Goal: Task Accomplishment & Management: Complete application form

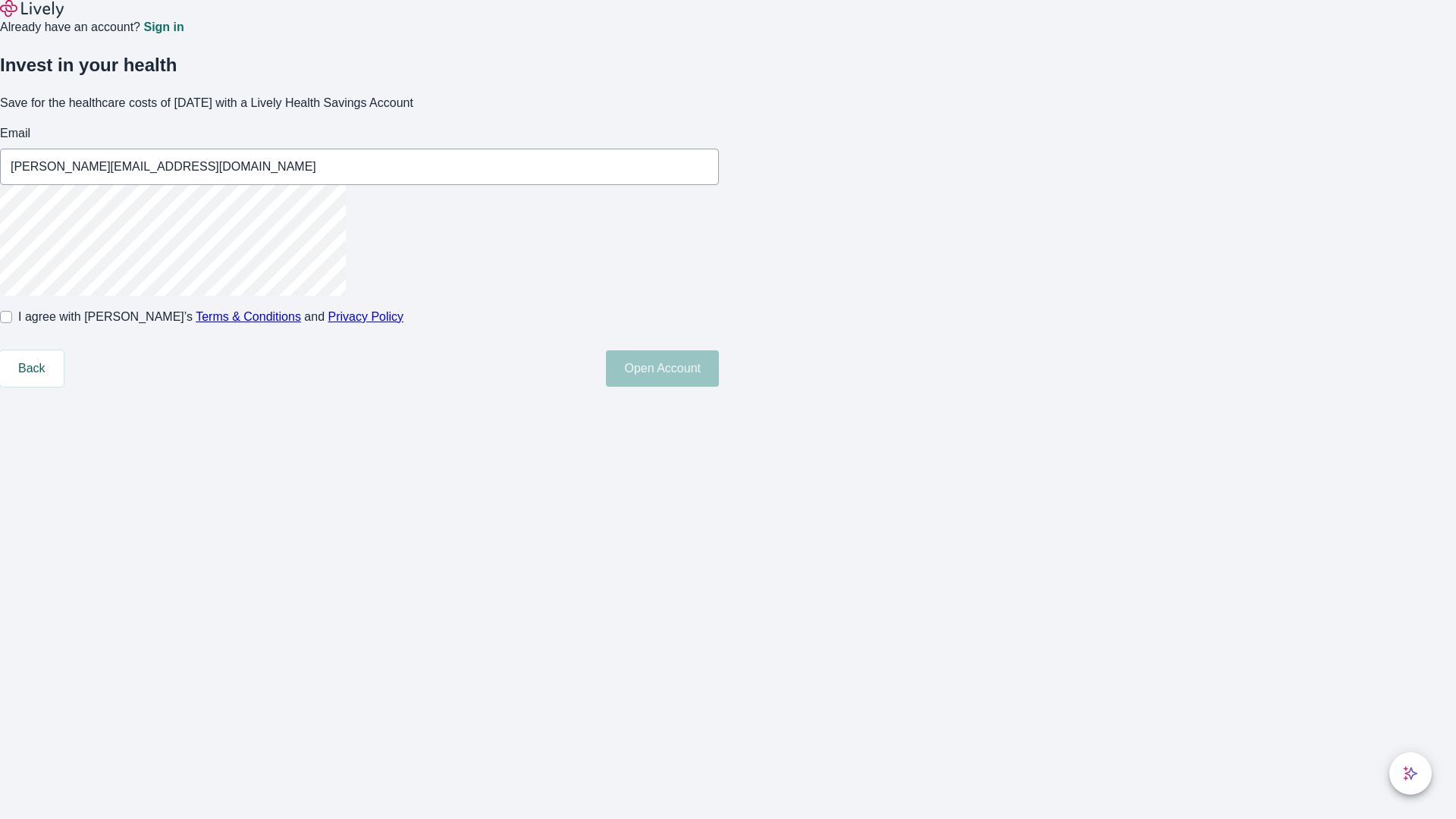
click at [12, 323] on input "I agree with Lively’s Terms & Conditions and Privacy Policy" at bounding box center [6, 316] width 12 height 12
checkbox input "true"
click at [719, 387] on button "Open Account" at bounding box center [663, 368] width 113 height 36
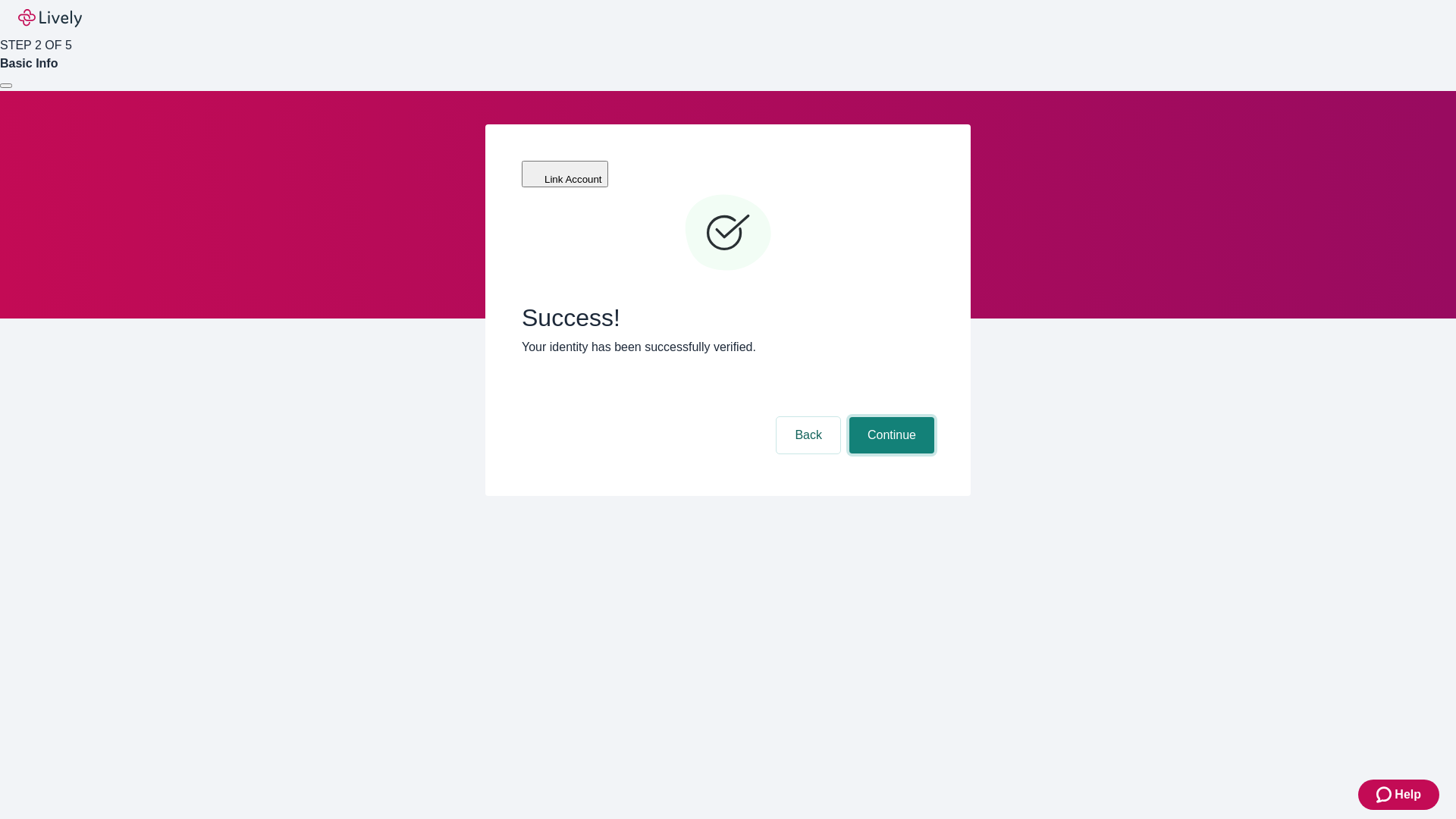
click at [889, 417] on button "Continue" at bounding box center [892, 435] width 85 height 36
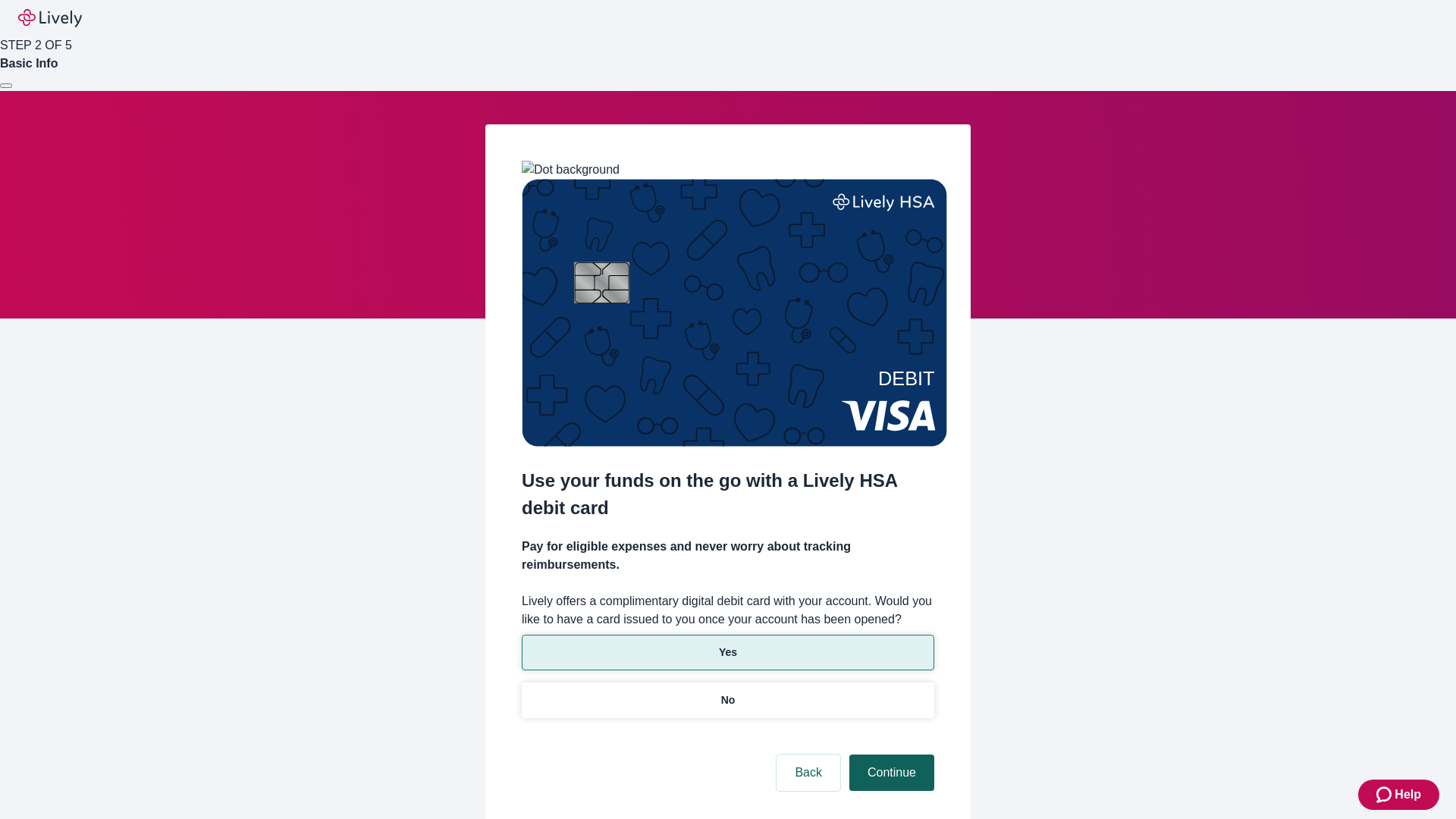
click at [728, 645] on p "Yes" at bounding box center [728, 653] width 18 height 16
click at [889, 754] on button "Continue" at bounding box center [892, 772] width 85 height 36
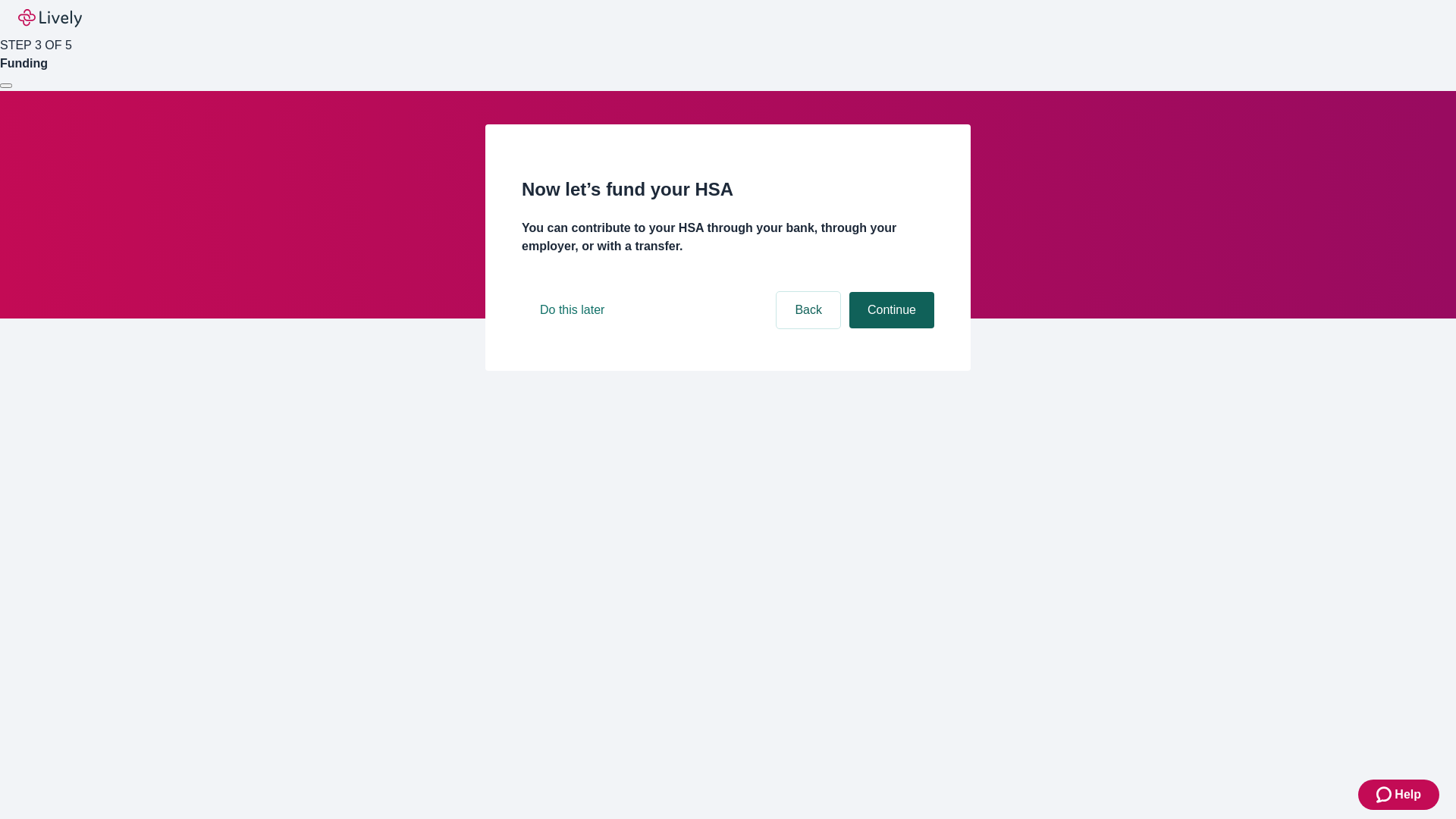
click at [889, 329] on button "Continue" at bounding box center [892, 310] width 85 height 36
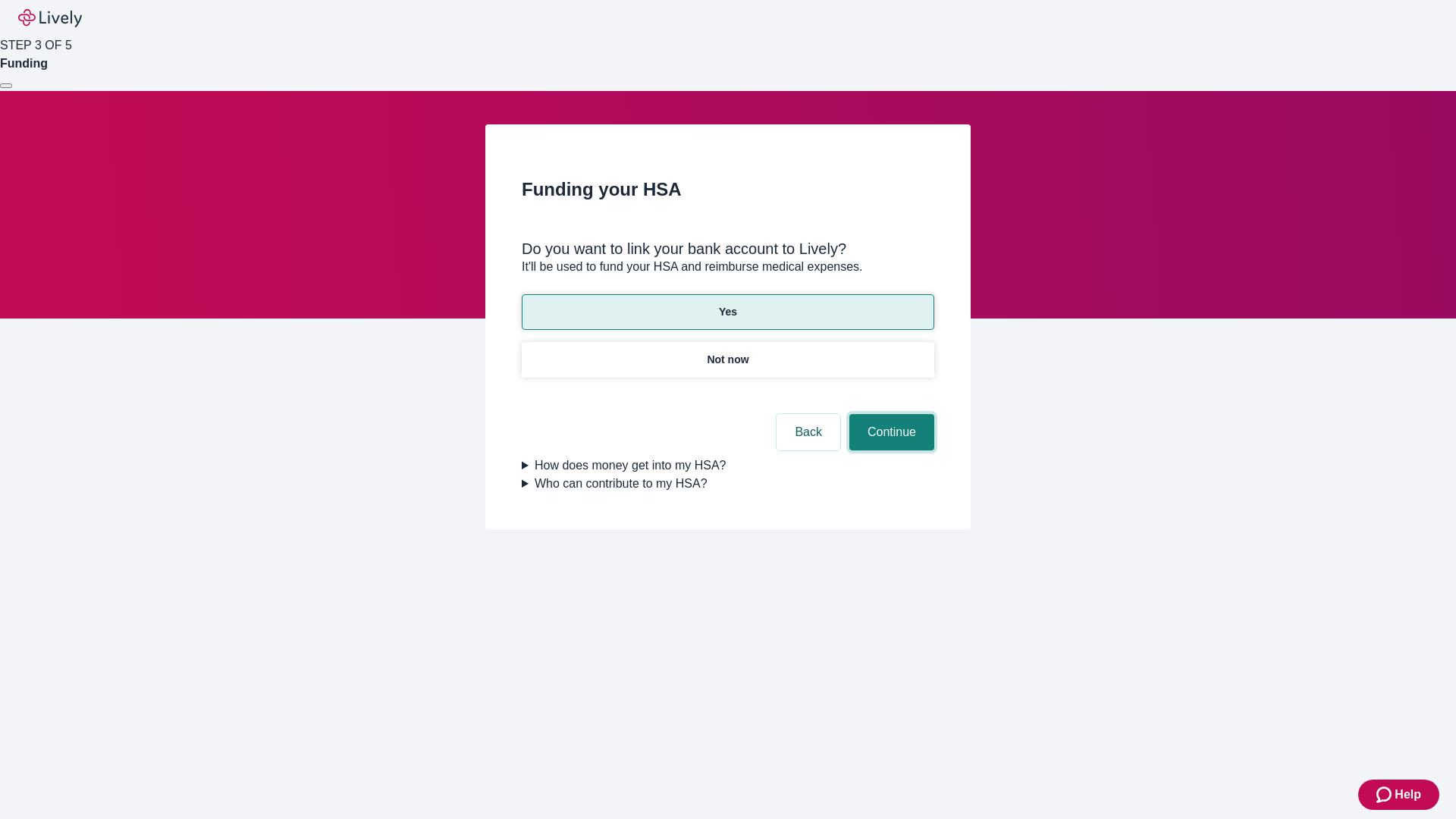
click at [889, 414] on button "Continue" at bounding box center [892, 432] width 85 height 36
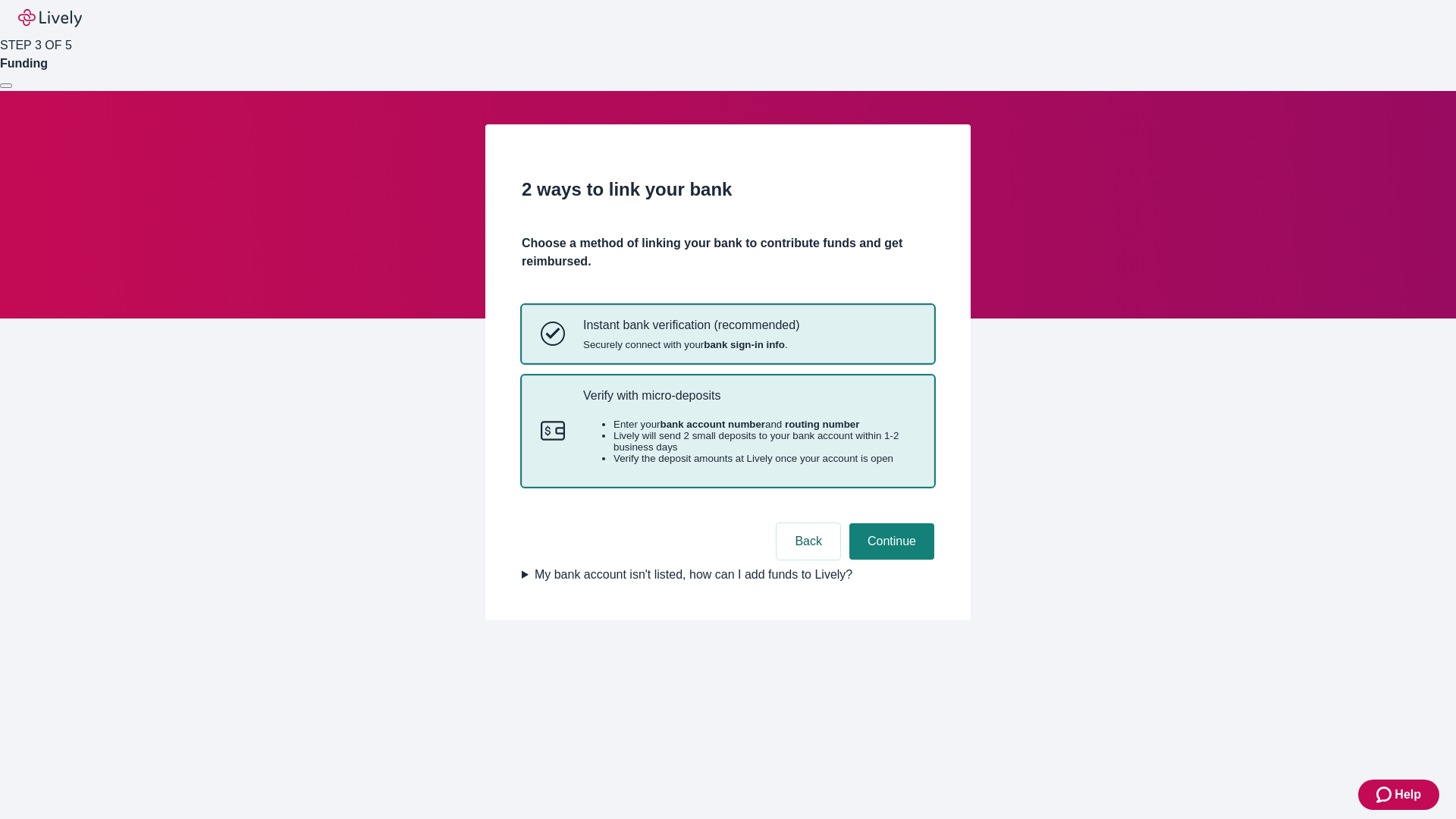
click at [749, 403] on p "Verify with micro-deposits" at bounding box center [749, 396] width 332 height 15
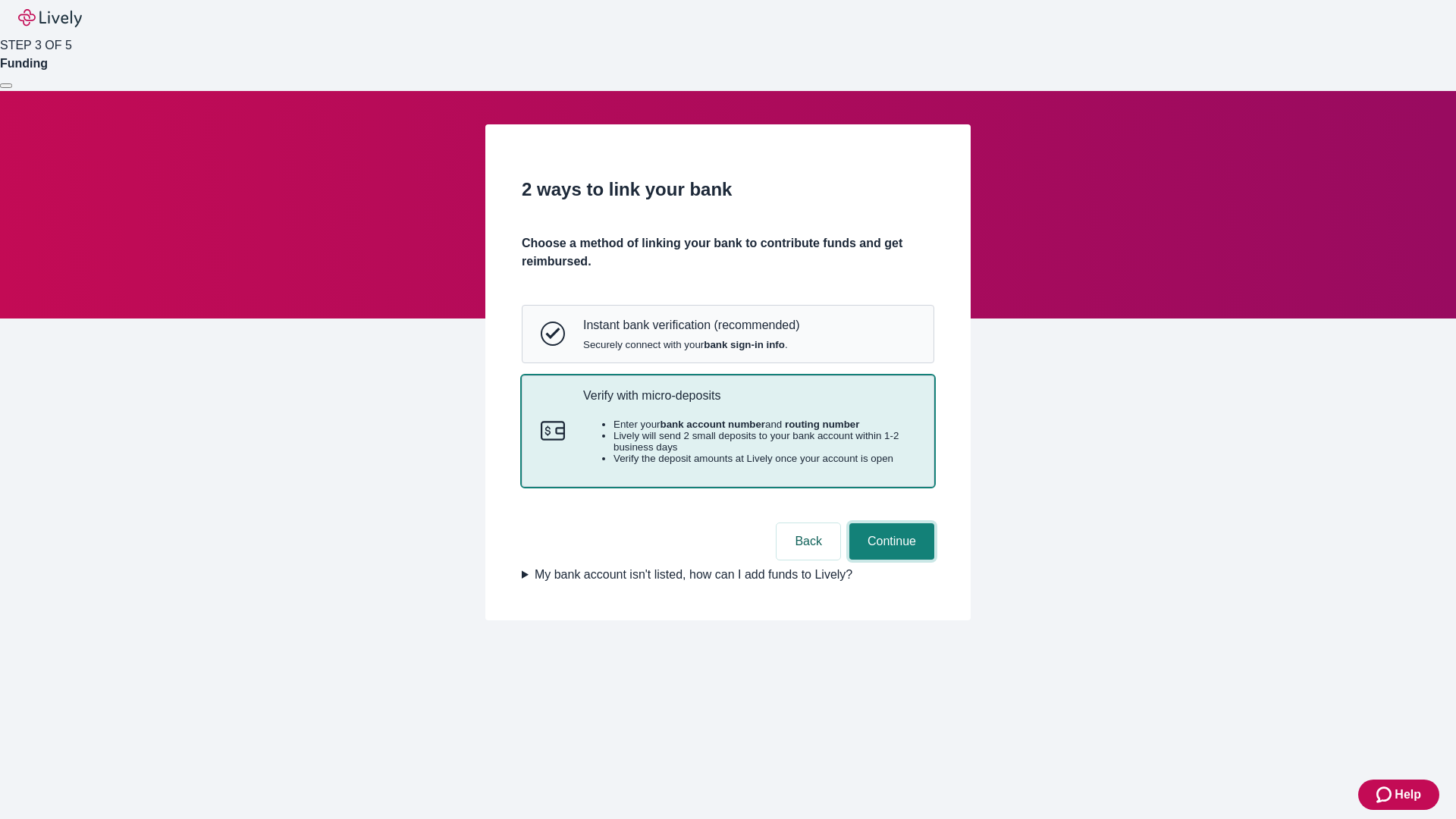
click at [889, 560] on button "Continue" at bounding box center [892, 541] width 85 height 36
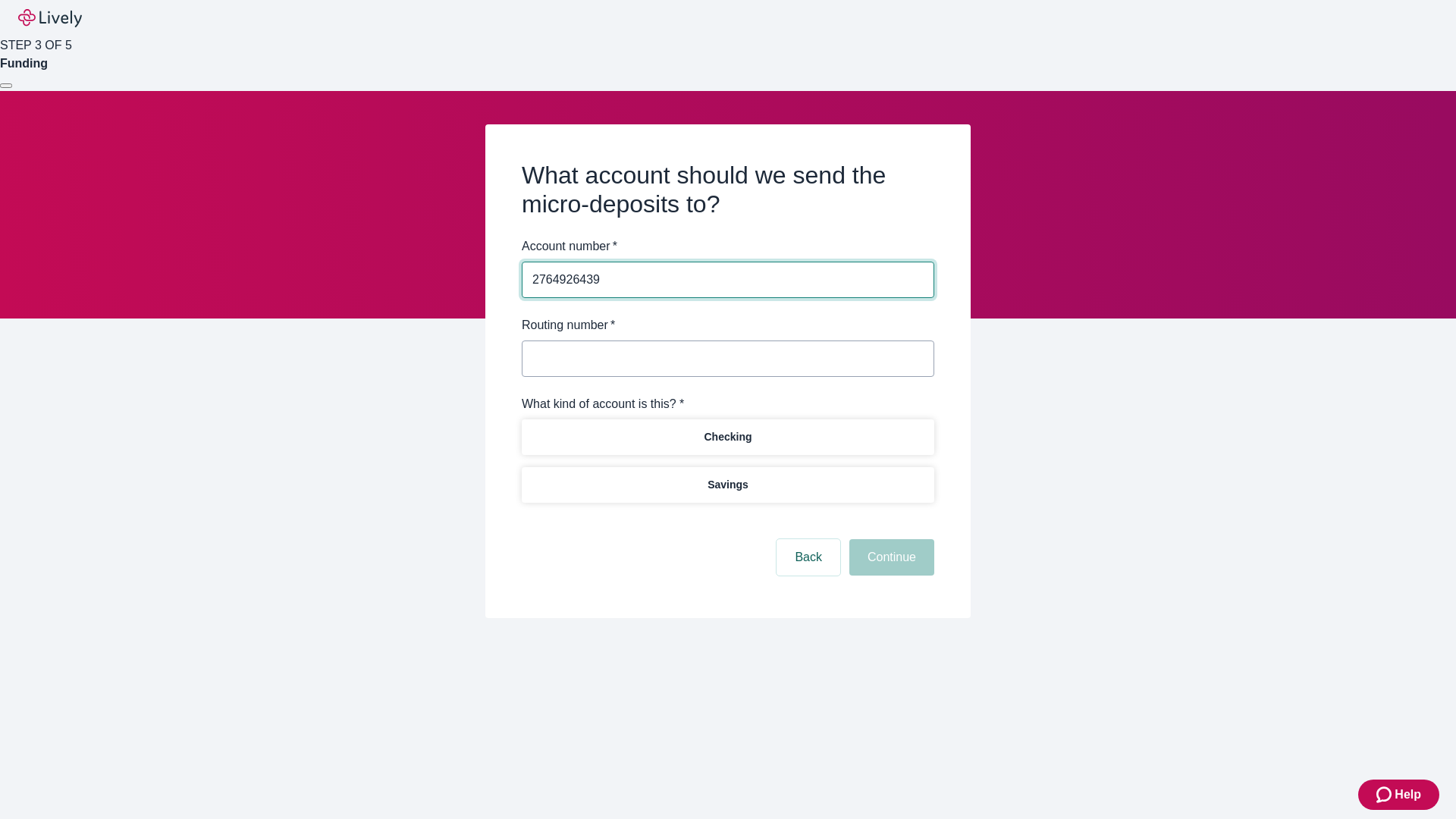
type input "2764926439"
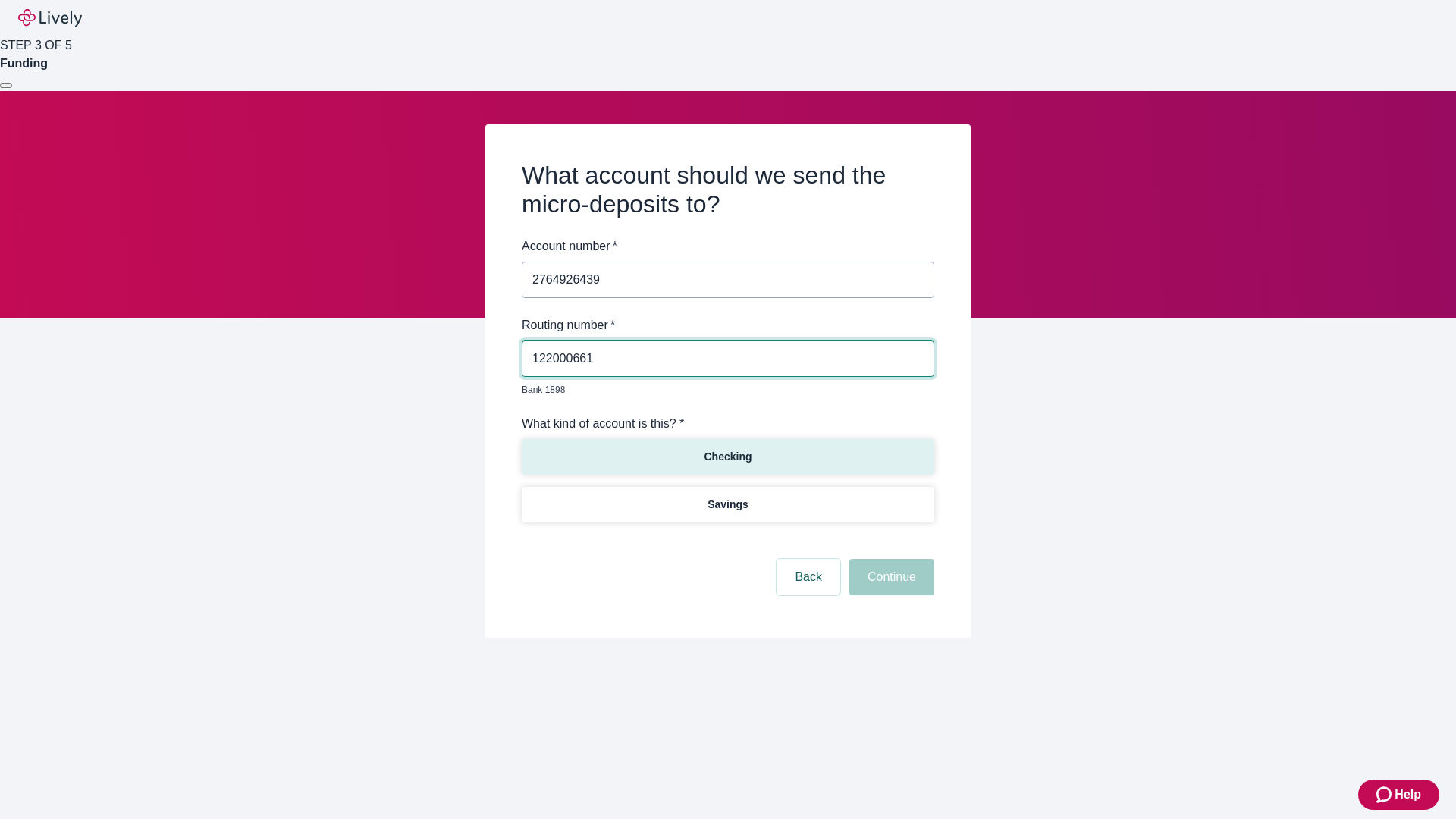
type input "122000661"
click at [728, 449] on p "Checking" at bounding box center [728, 457] width 48 height 16
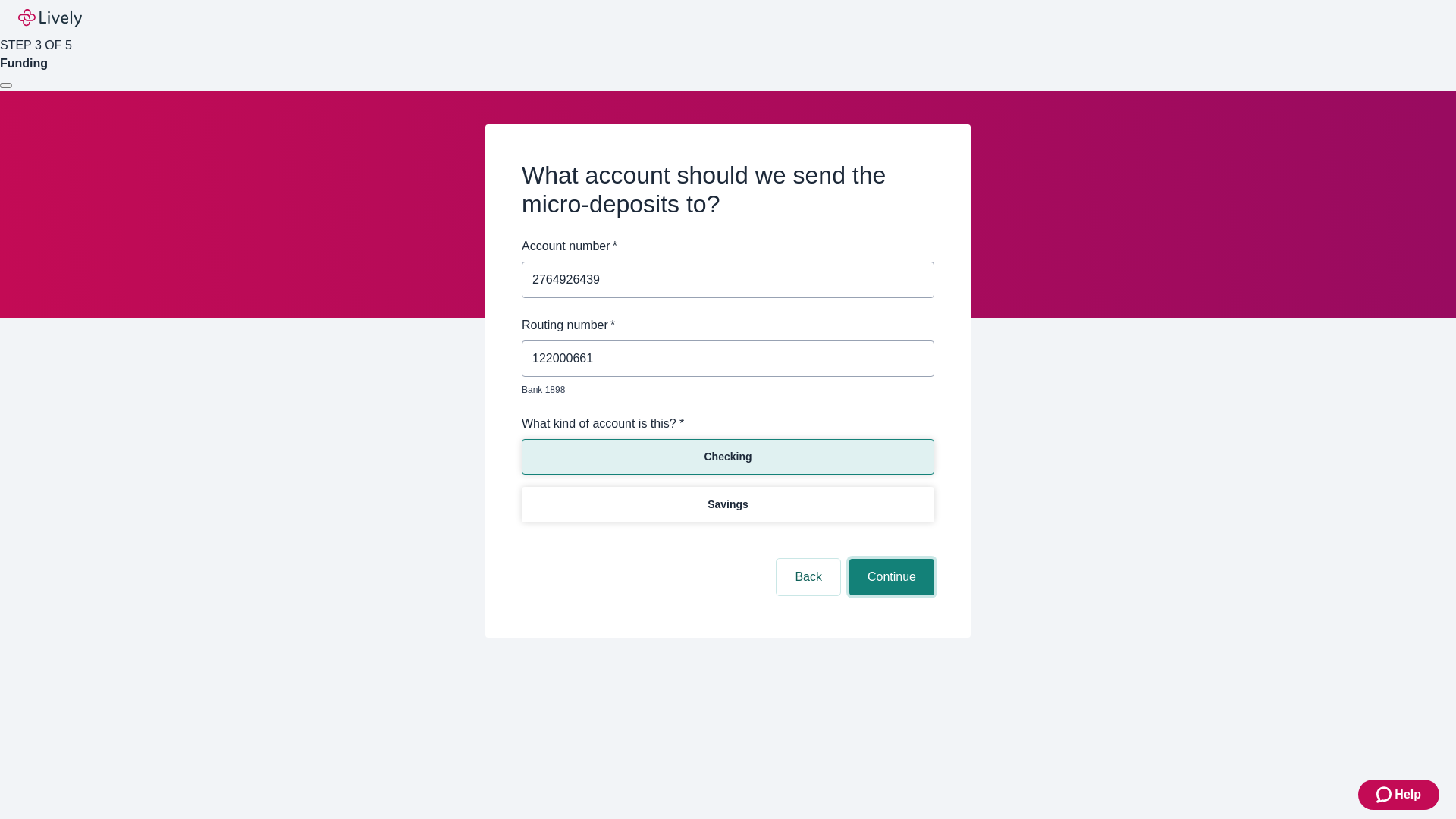
click at [889, 560] on button "Continue" at bounding box center [892, 577] width 85 height 36
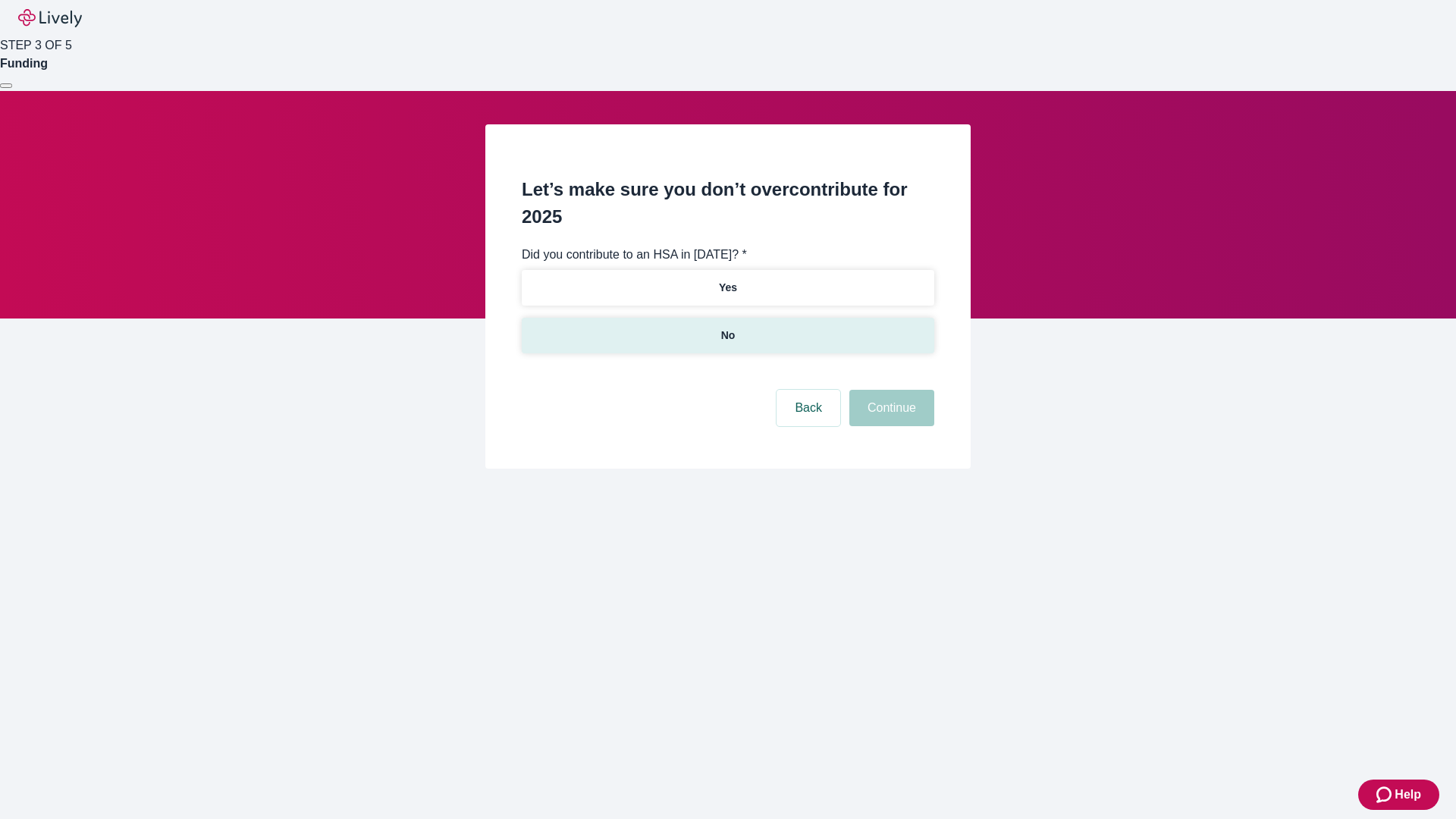
click at [728, 328] on p "No" at bounding box center [728, 336] width 15 height 16
click at [889, 390] on button "Continue" at bounding box center [892, 408] width 85 height 36
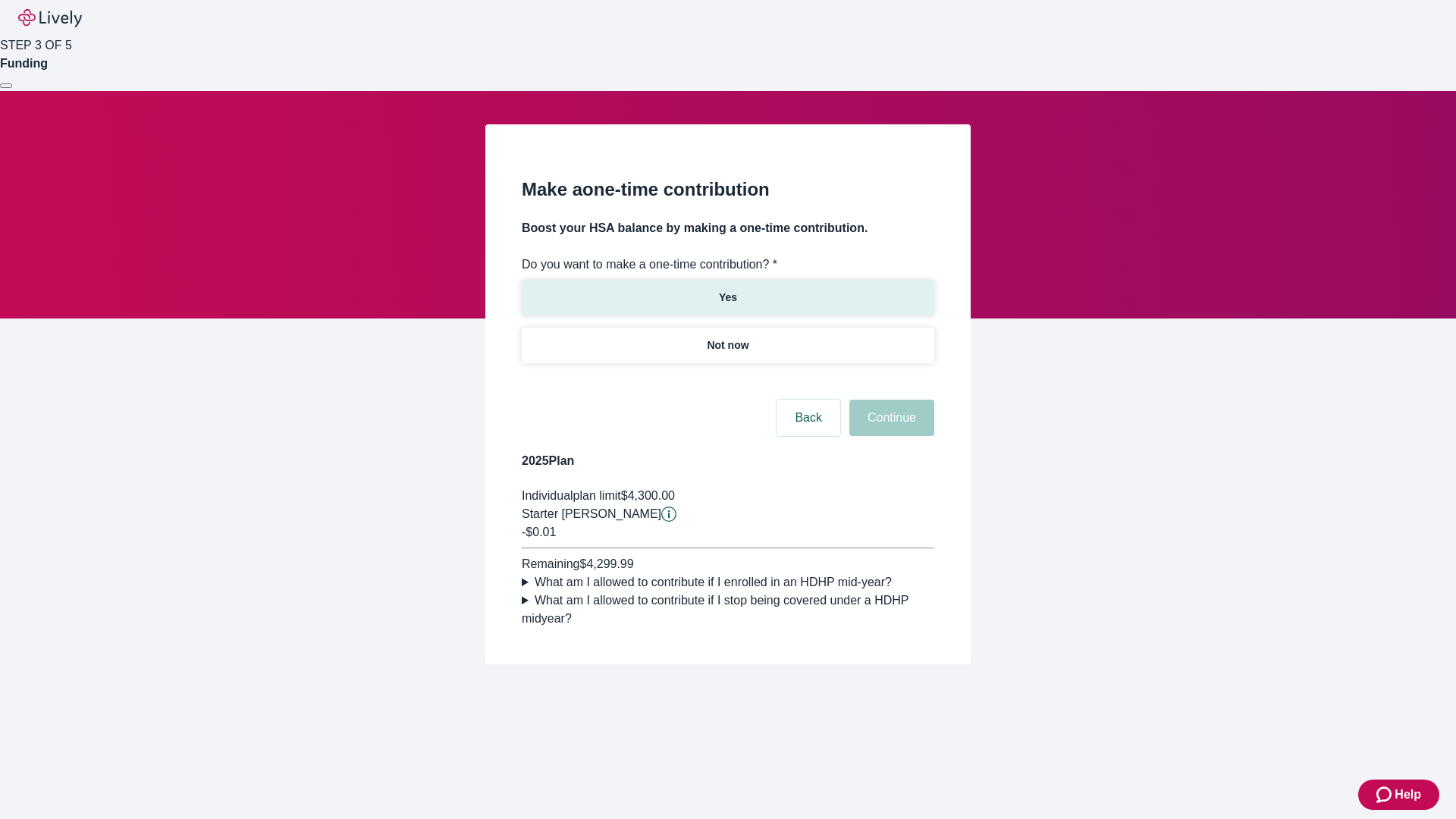
click at [728, 290] on p "Yes" at bounding box center [728, 298] width 18 height 16
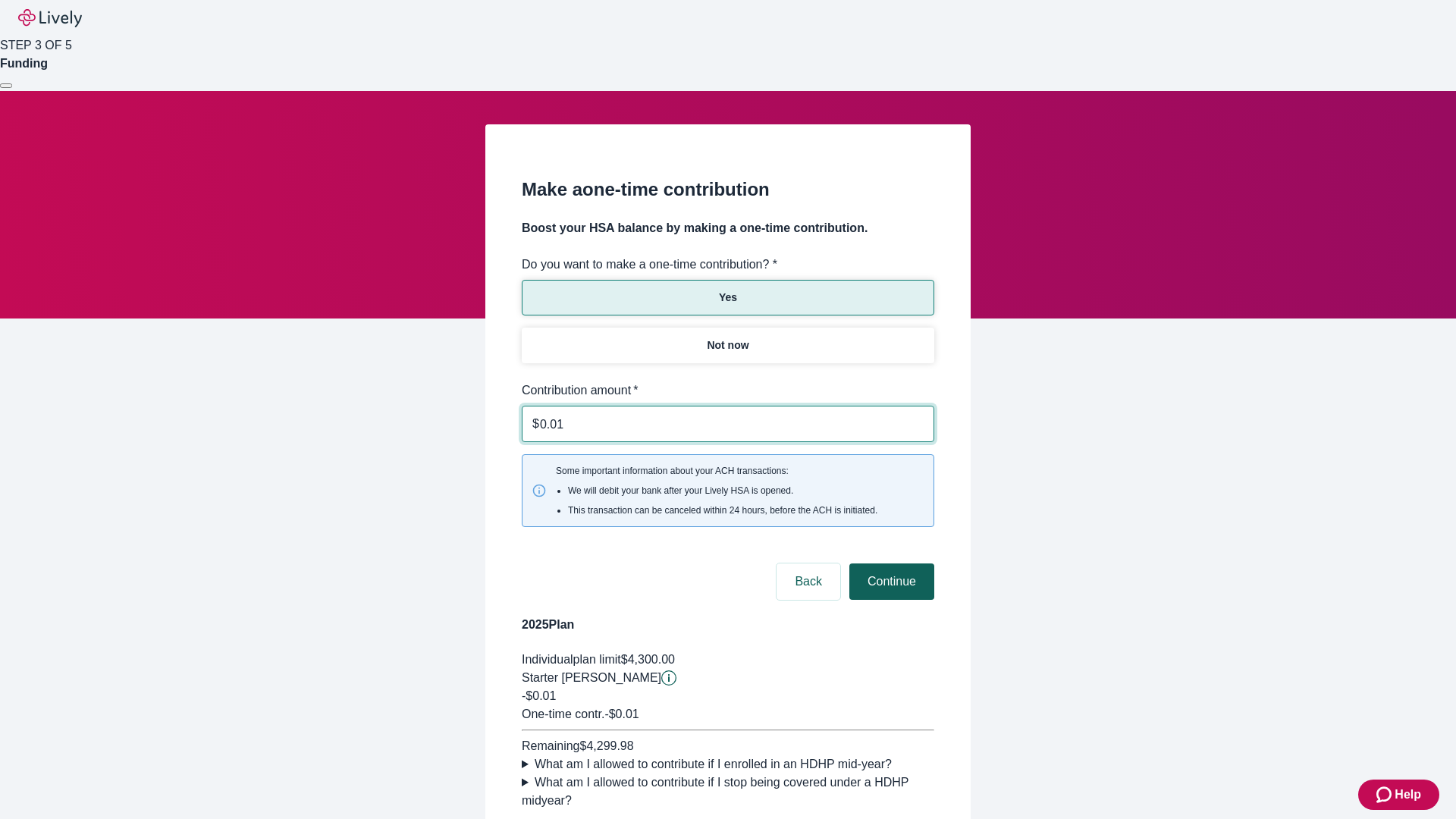
click at [889, 563] on button "Continue" at bounding box center [892, 581] width 85 height 36
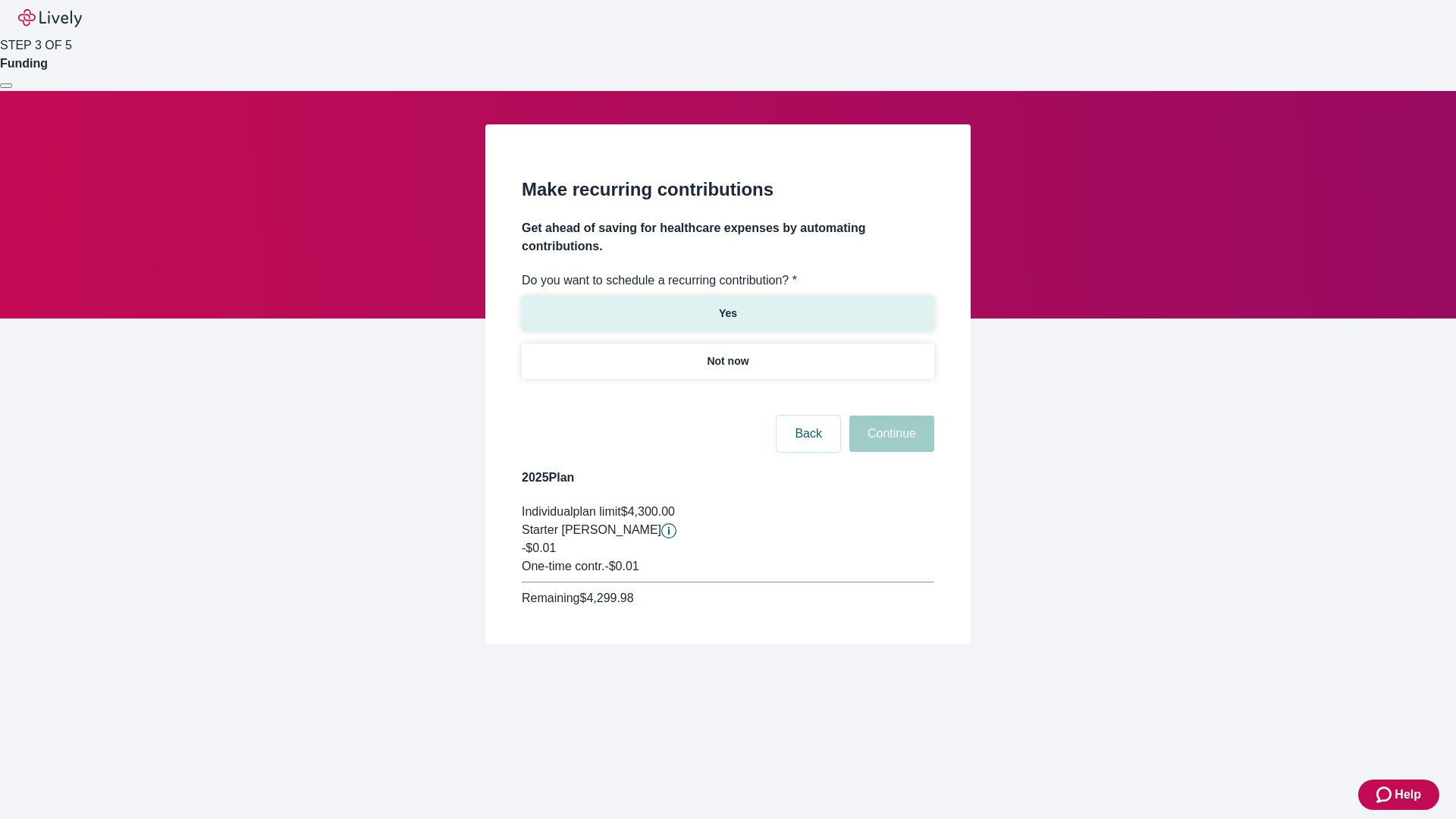
click at [728, 306] on p "Yes" at bounding box center [728, 314] width 18 height 16
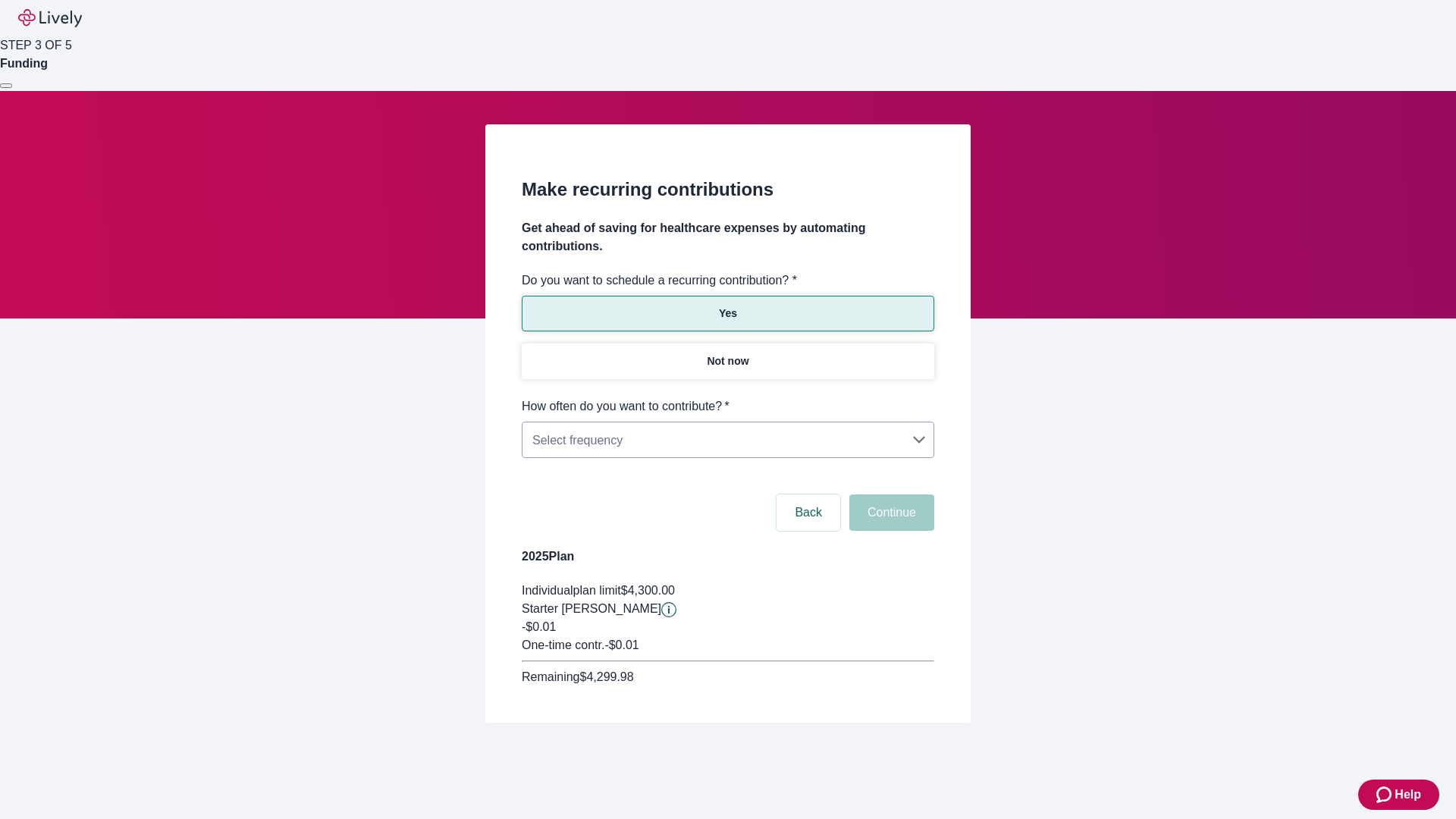
click at [728, 397] on body "Help STEP 3 OF 5 Funding Make recurring contributions Get ahead of saving for h…" at bounding box center [728, 397] width 1456 height 796
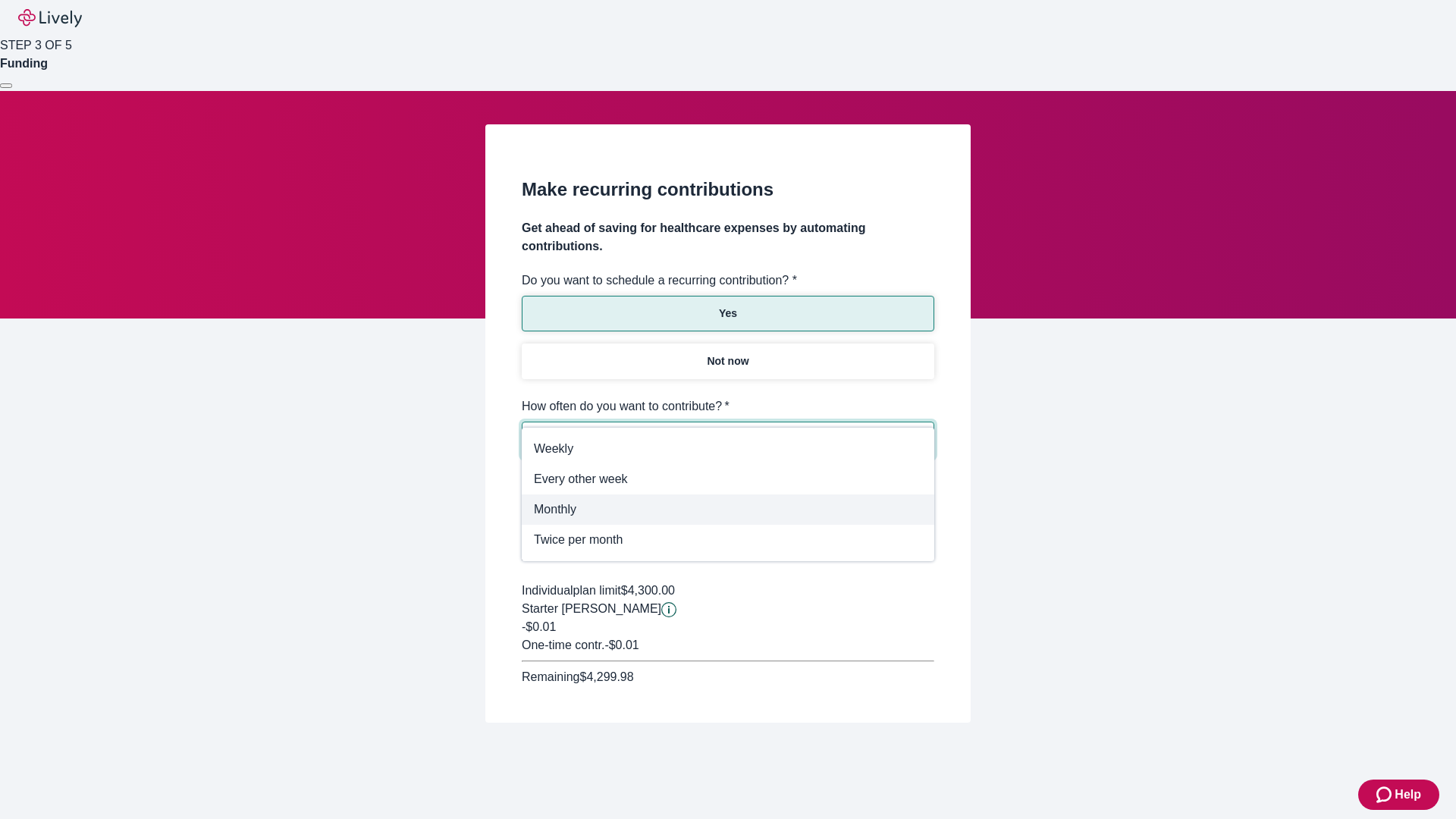
click at [728, 510] on span "Monthly" at bounding box center [728, 510] width 388 height 18
type input "Monthly"
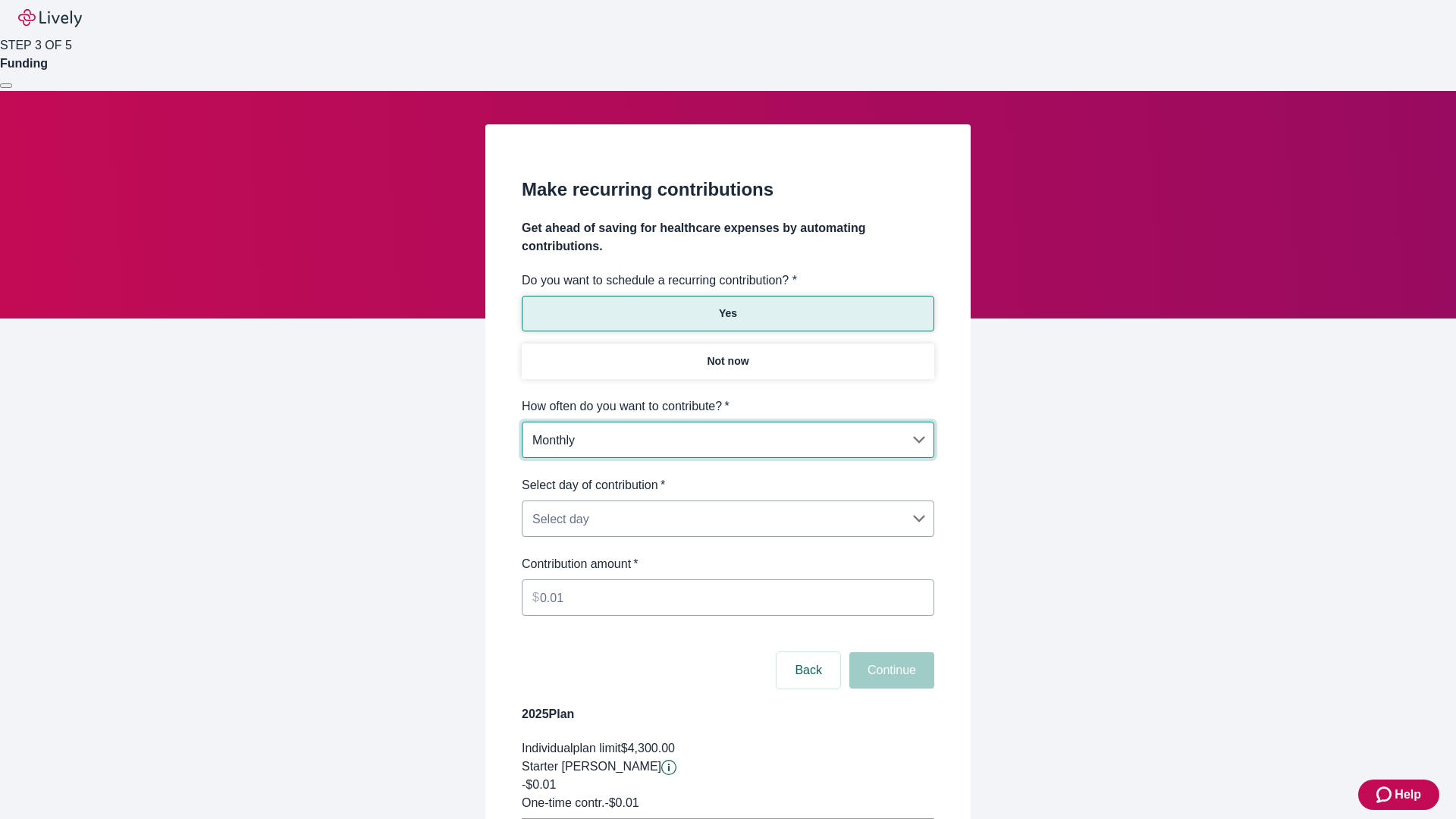
click at [728, 477] on body "Help STEP 3 OF 5 Funding Make recurring contributions Get ahead of saving for h…" at bounding box center [728, 477] width 1456 height 953
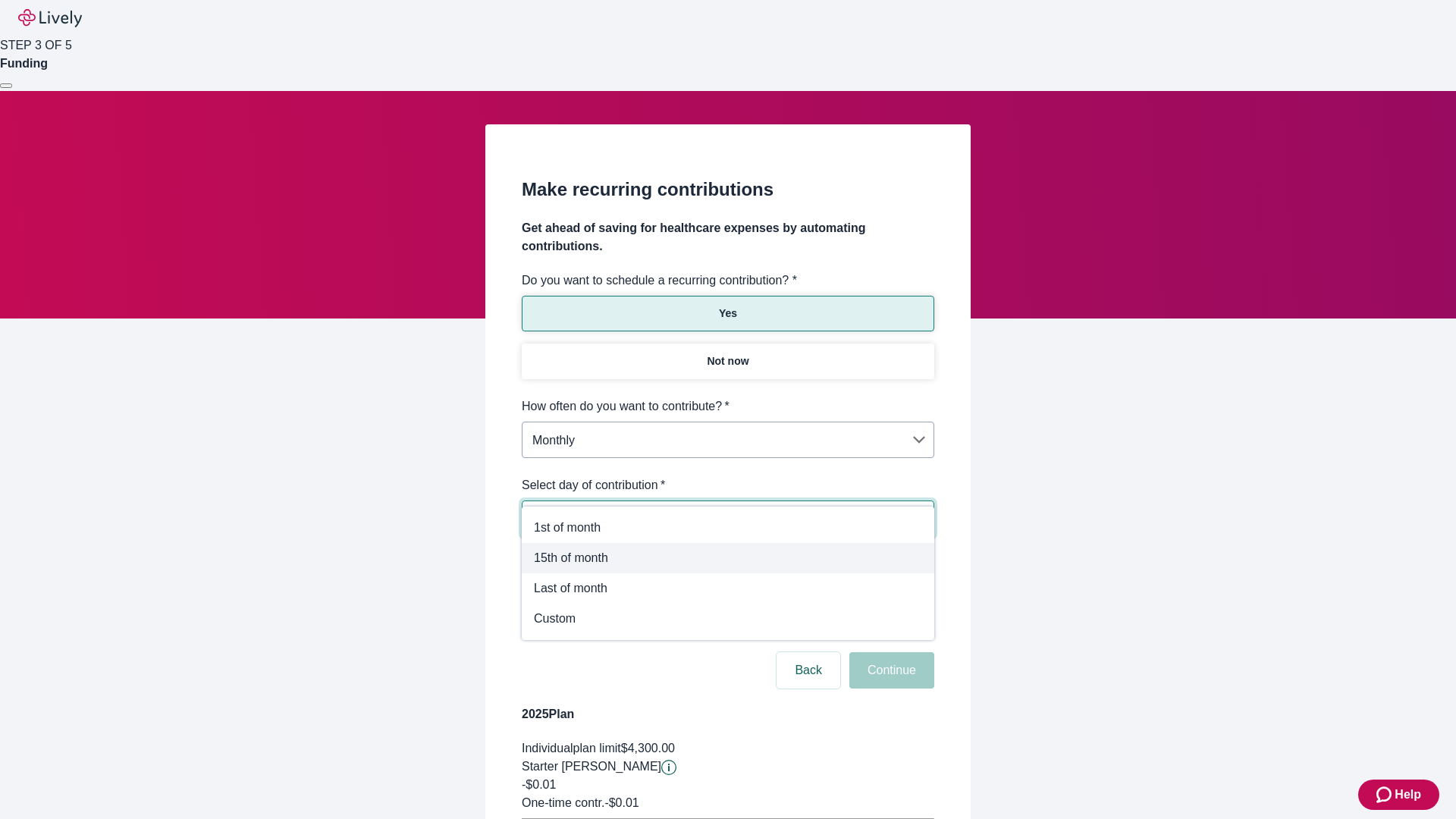
click at [728, 558] on span "15th of month" at bounding box center [728, 558] width 388 height 18
type input "Monthly15th"
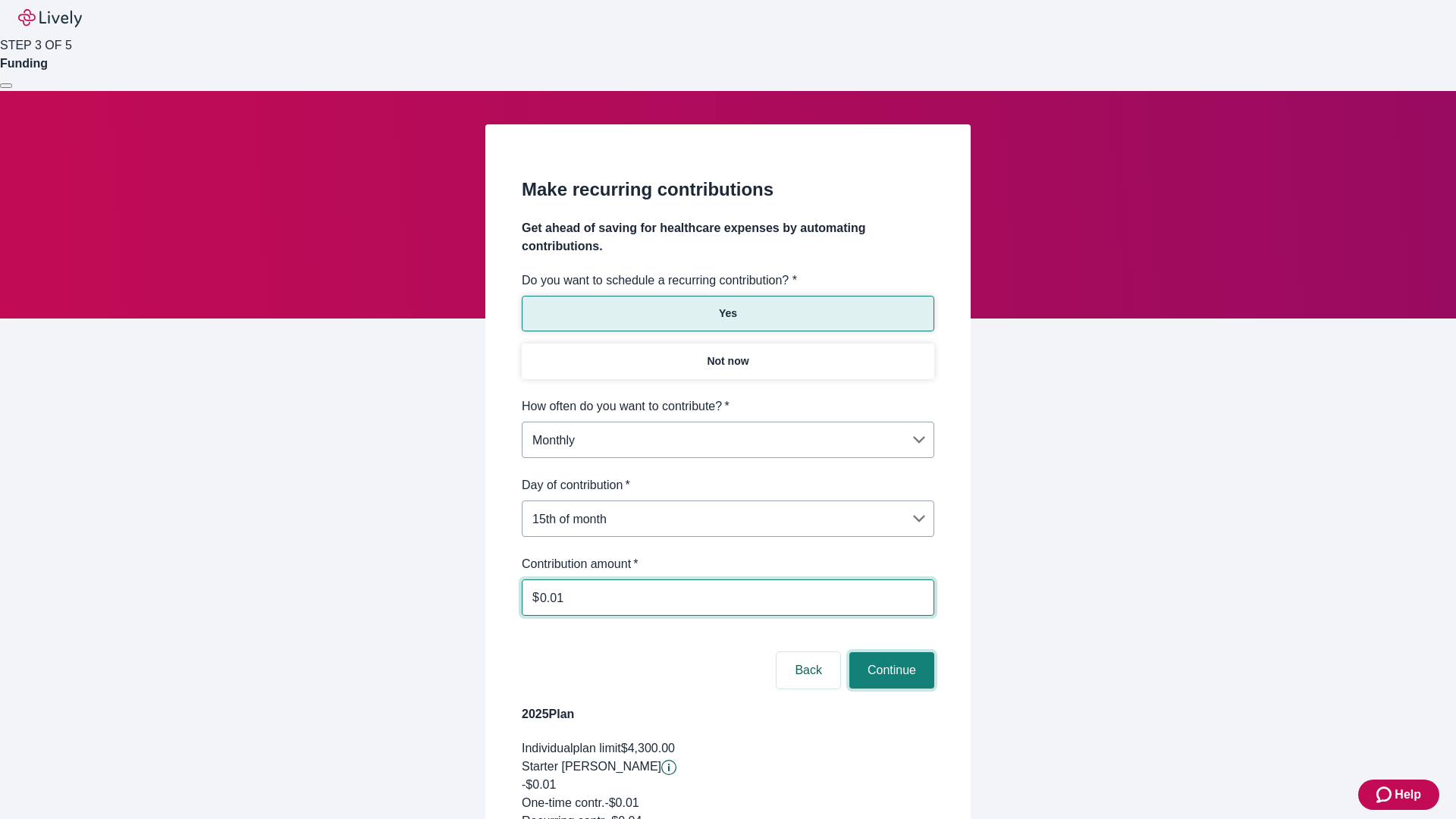
click at [889, 652] on button "Continue" at bounding box center [892, 670] width 85 height 36
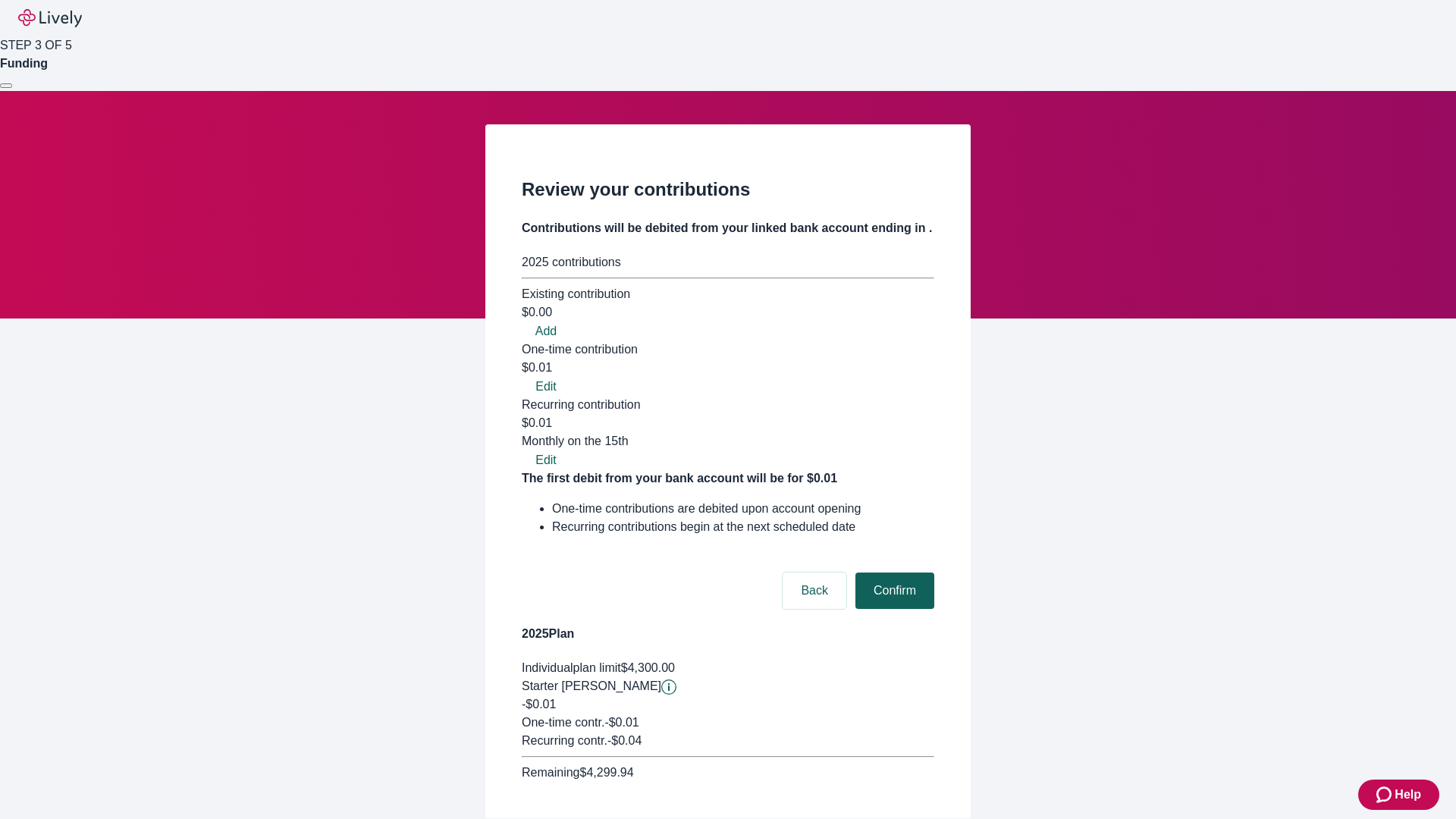
click at [893, 573] on button "Confirm" at bounding box center [894, 591] width 79 height 36
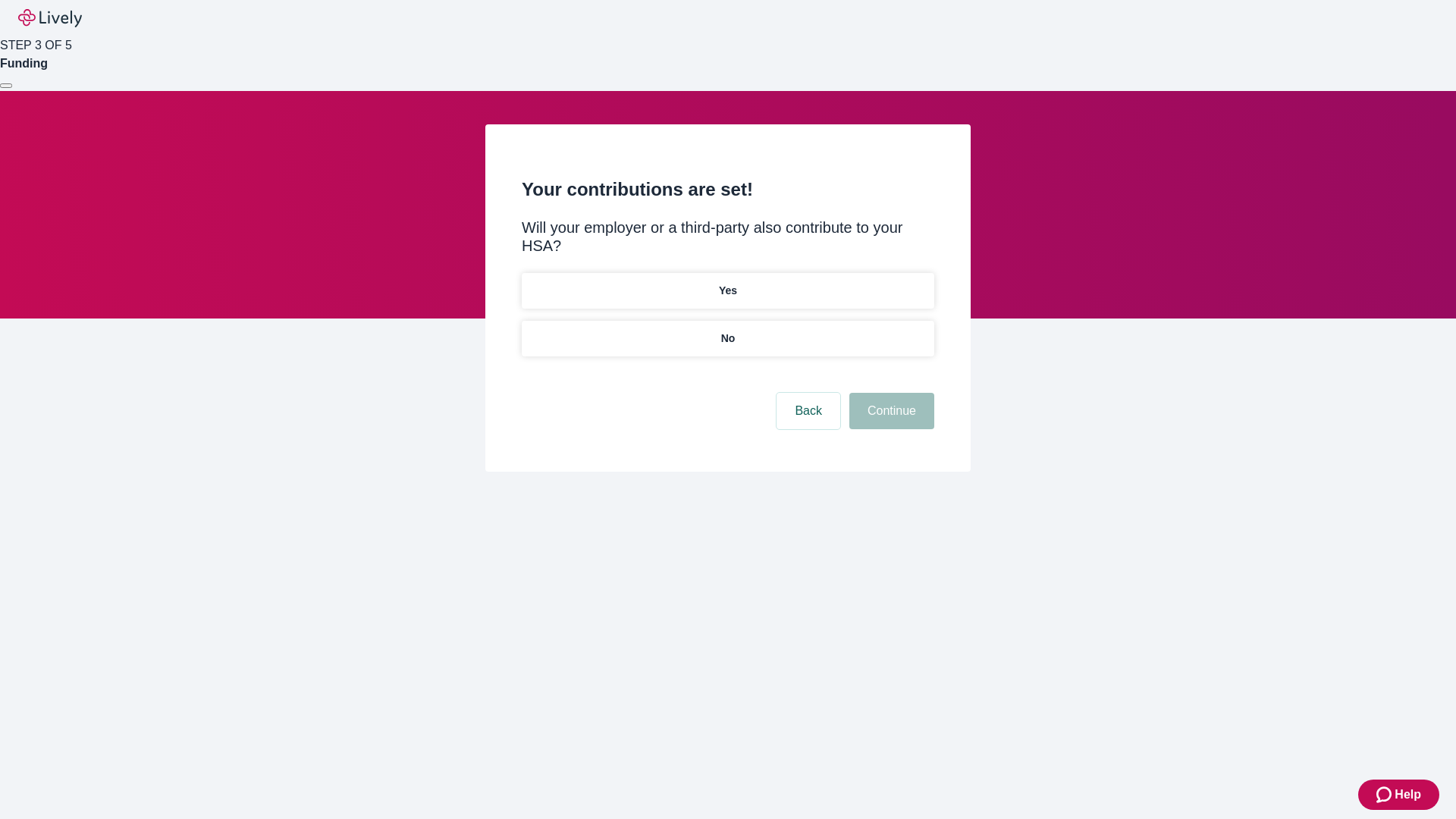
click at [728, 283] on p "Yes" at bounding box center [728, 291] width 18 height 16
click at [889, 393] on button "Continue" at bounding box center [892, 410] width 85 height 36
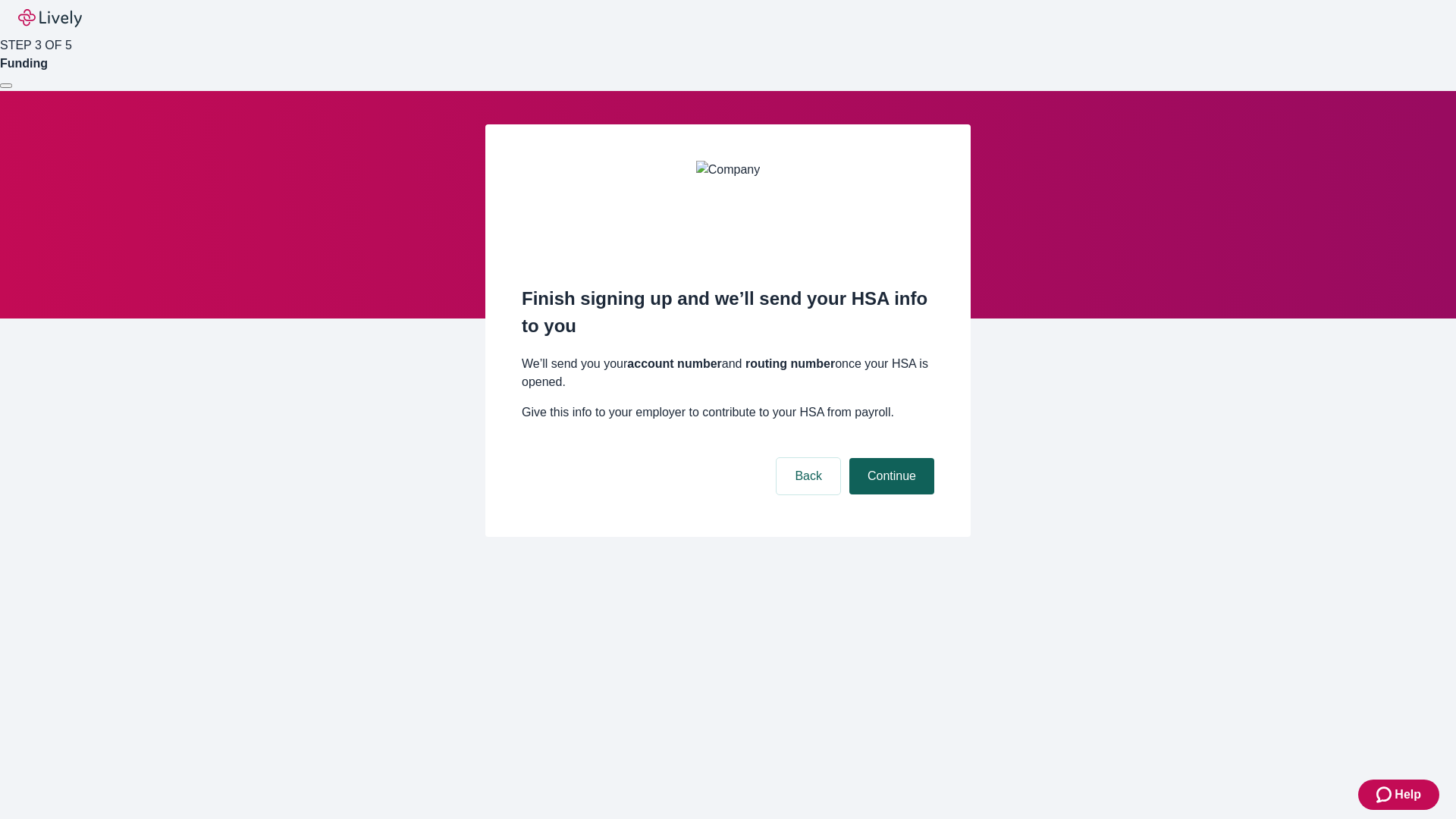
click at [889, 458] on button "Continue" at bounding box center [892, 476] width 85 height 36
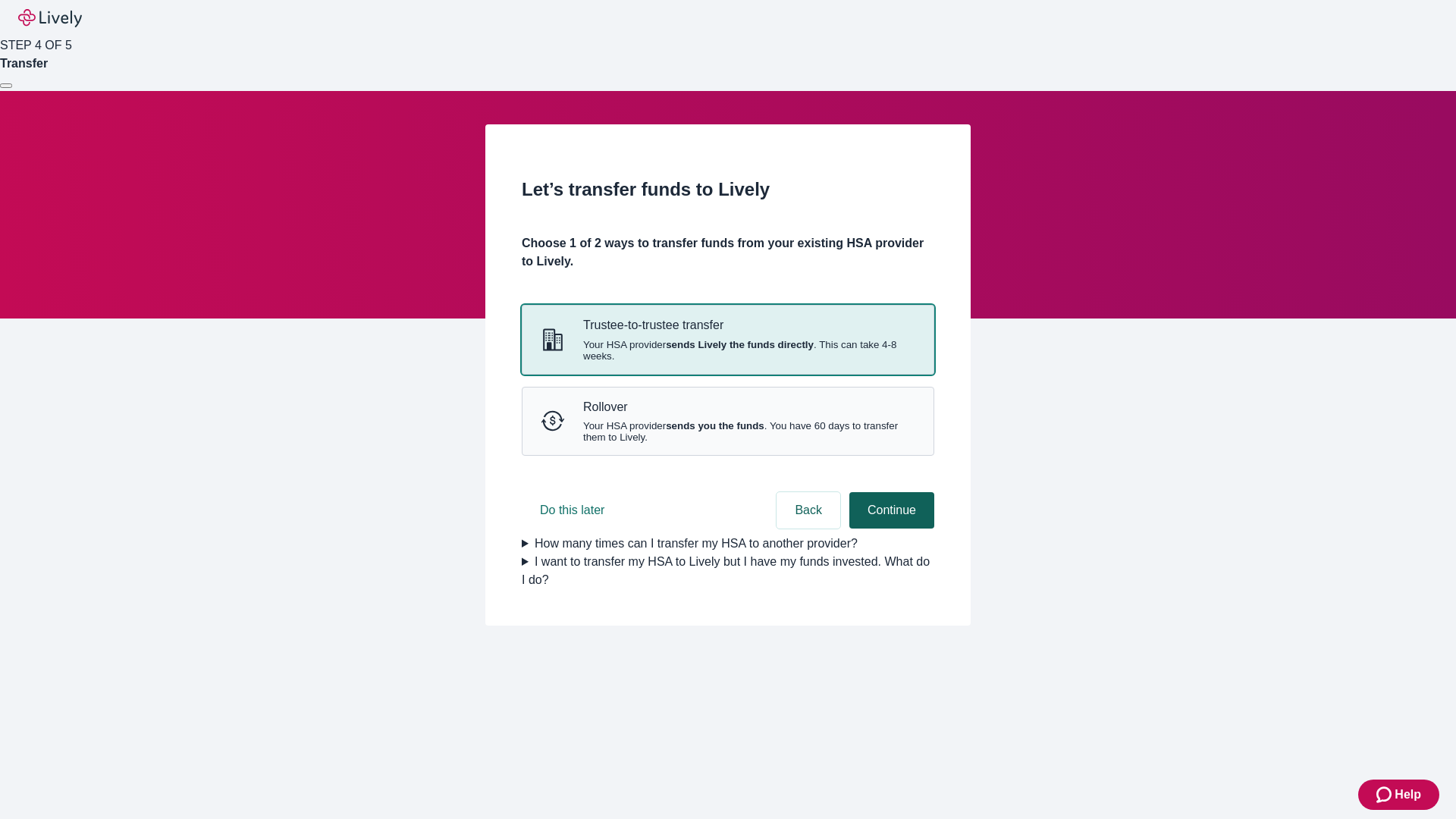
click at [728, 350] on strong "sends Lively the funds directly" at bounding box center [740, 345] width 148 height 11
click at [889, 528] on button "Continue" at bounding box center [892, 510] width 85 height 36
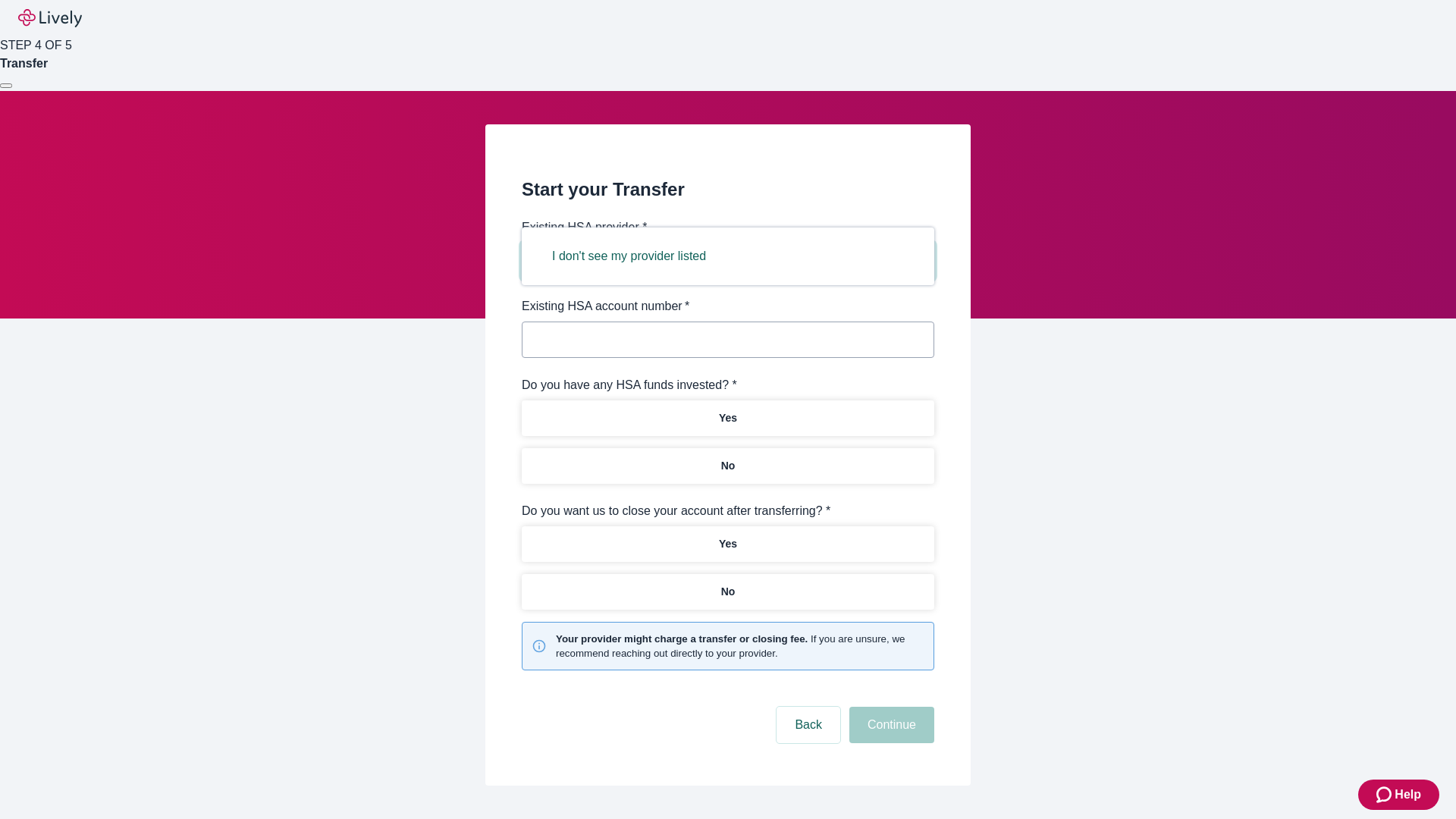
click at [634, 257] on button "I don't see my provider listed" at bounding box center [629, 256] width 190 height 36
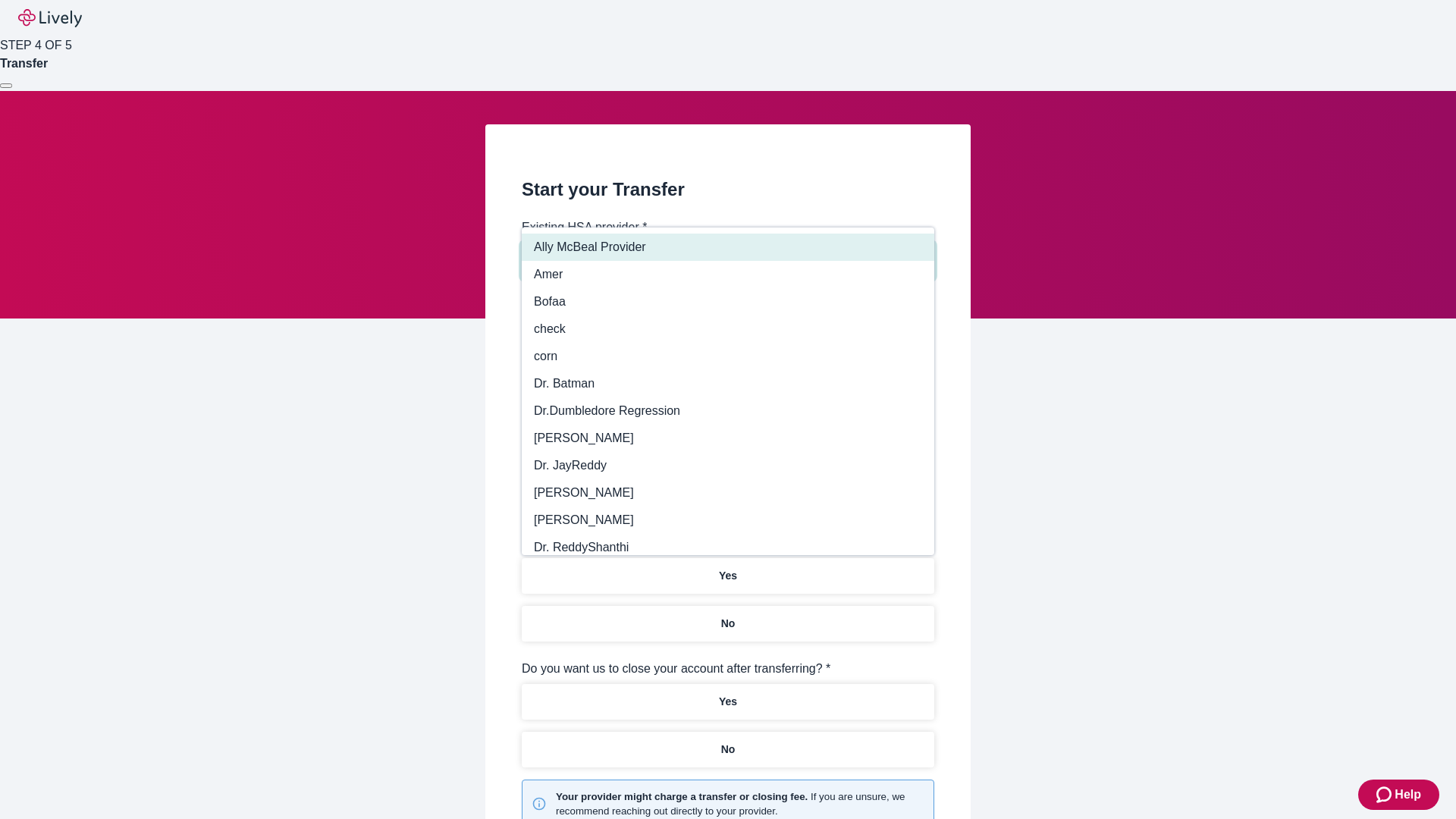
type input "Other"
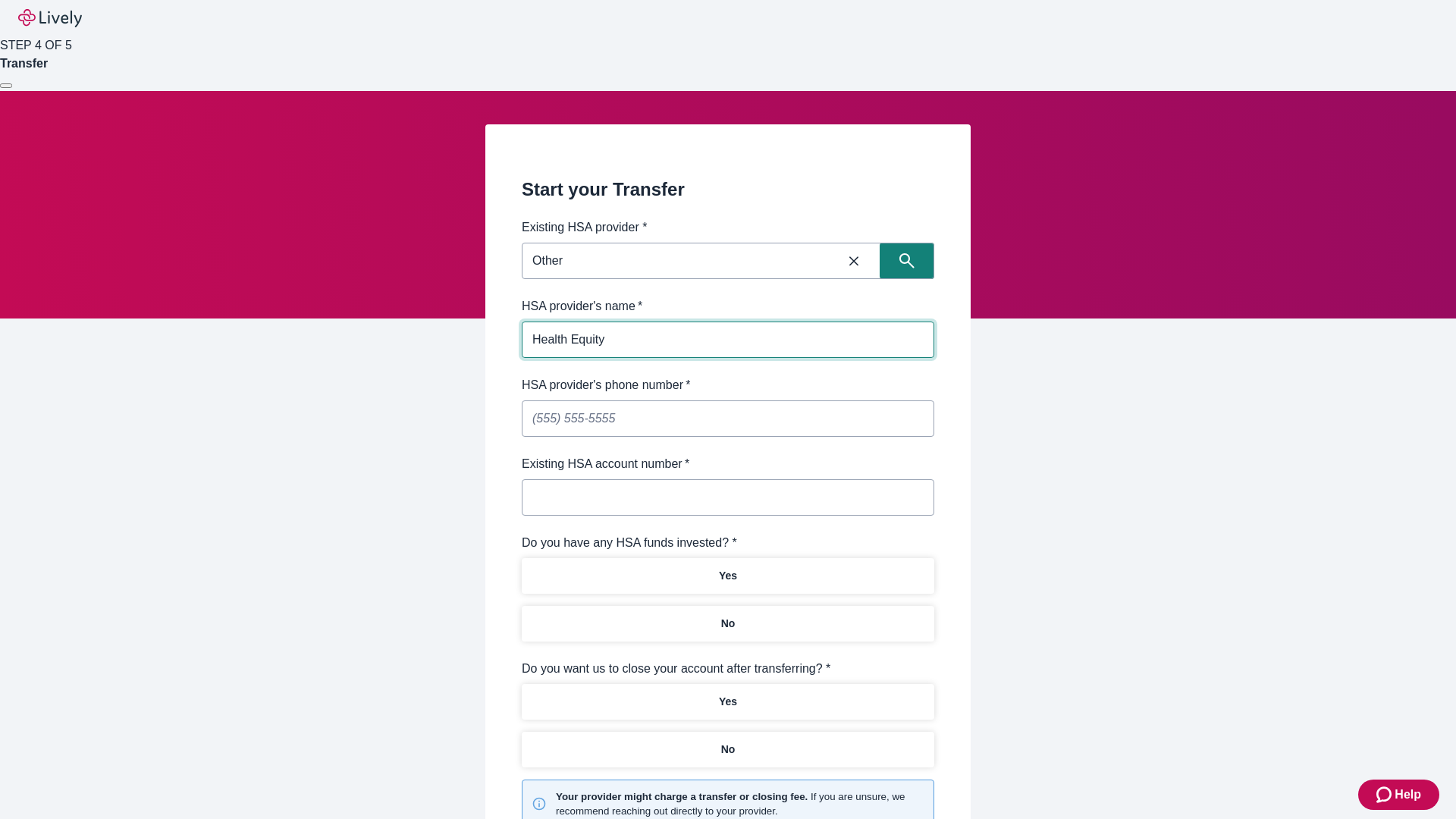
type input "Health Equity"
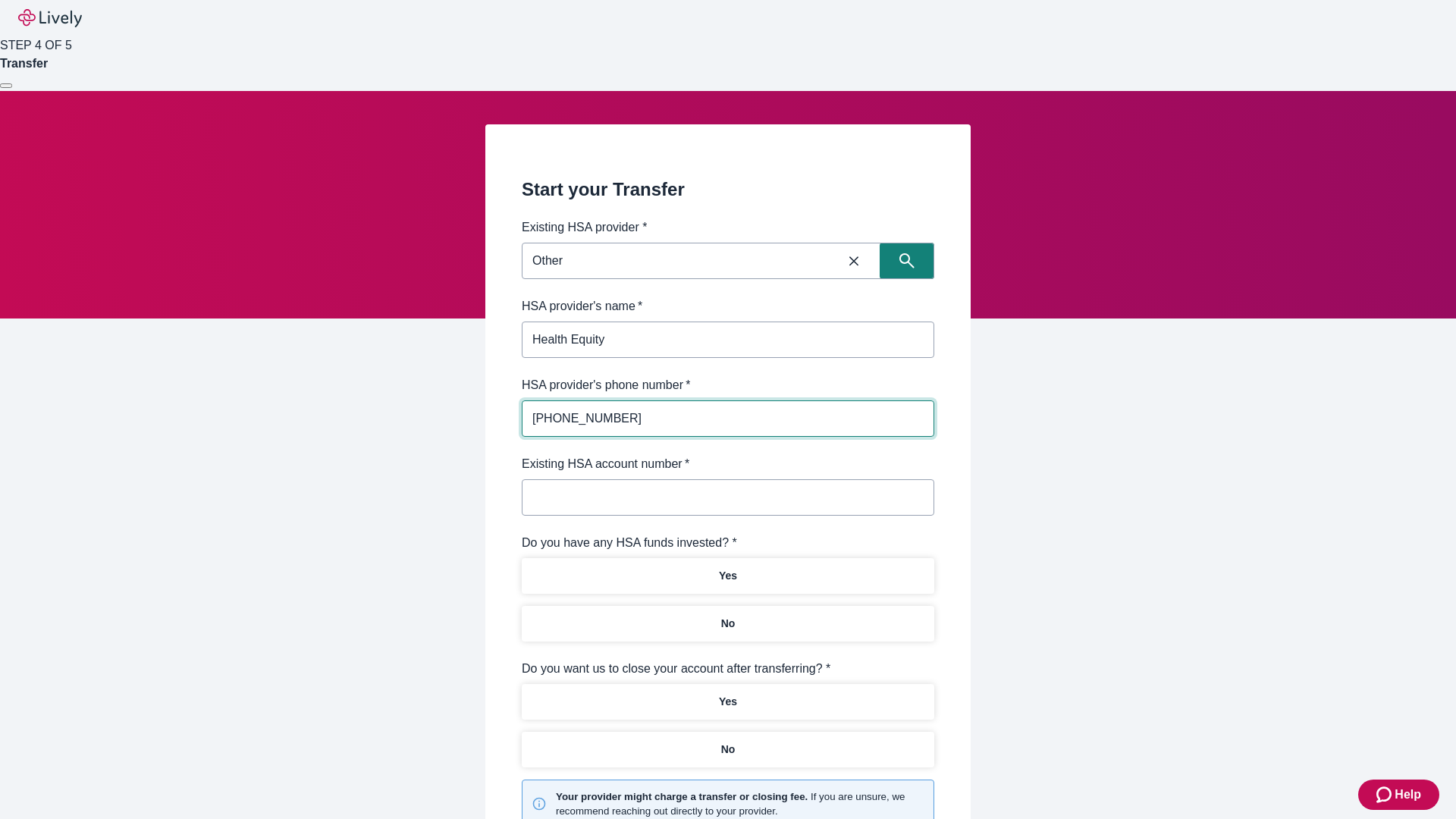
type input "[PHONE_NUMBER]"
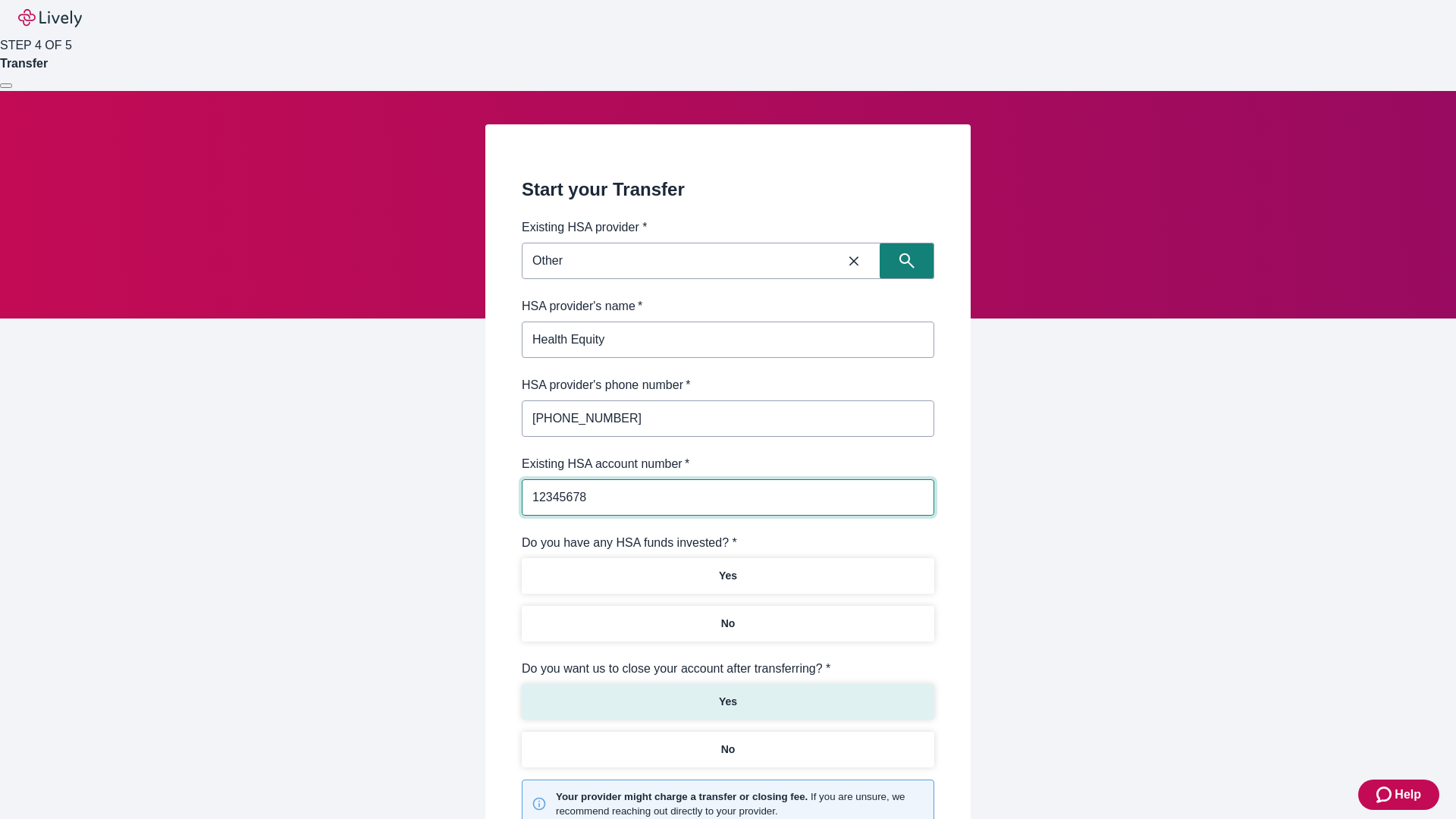
type input "12345678"
click at [728, 616] on p "No" at bounding box center [728, 624] width 15 height 16
click at [728, 694] on p "Yes" at bounding box center [728, 702] width 18 height 16
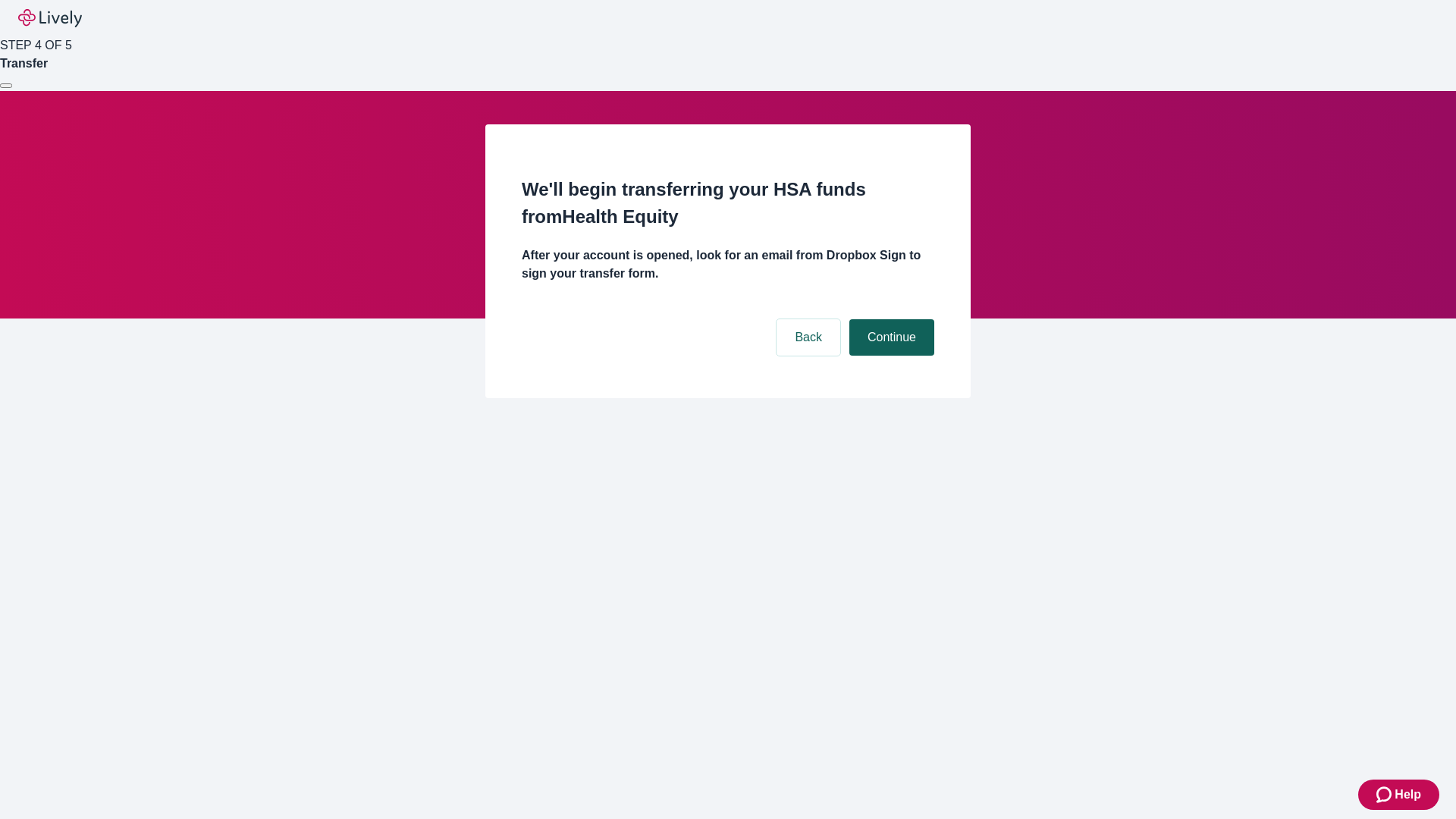
click at [889, 320] on button "Continue" at bounding box center [892, 337] width 85 height 36
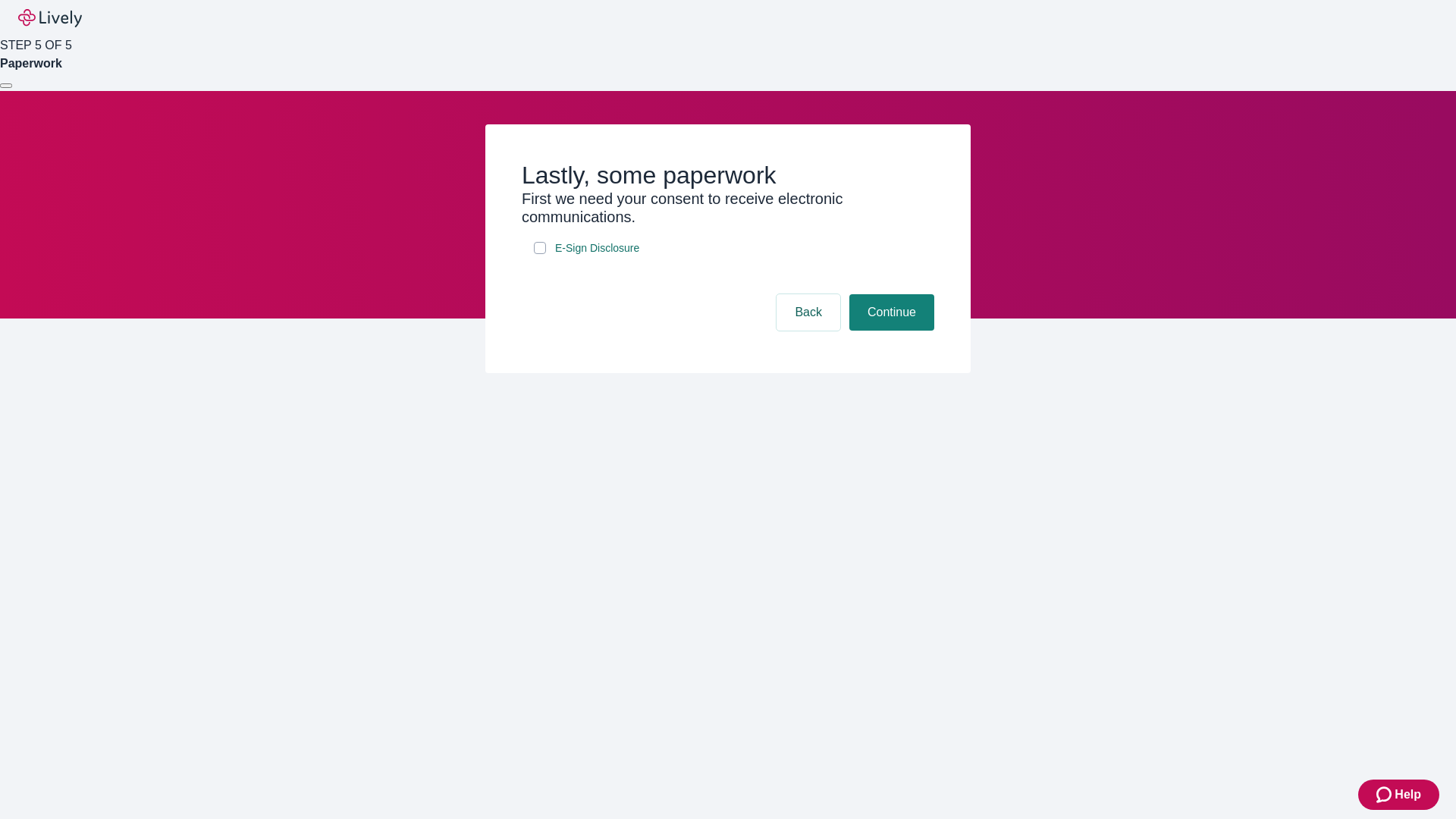
click at [540, 254] on input "E-Sign Disclosure" at bounding box center [540, 248] width 12 height 12
checkbox input "true"
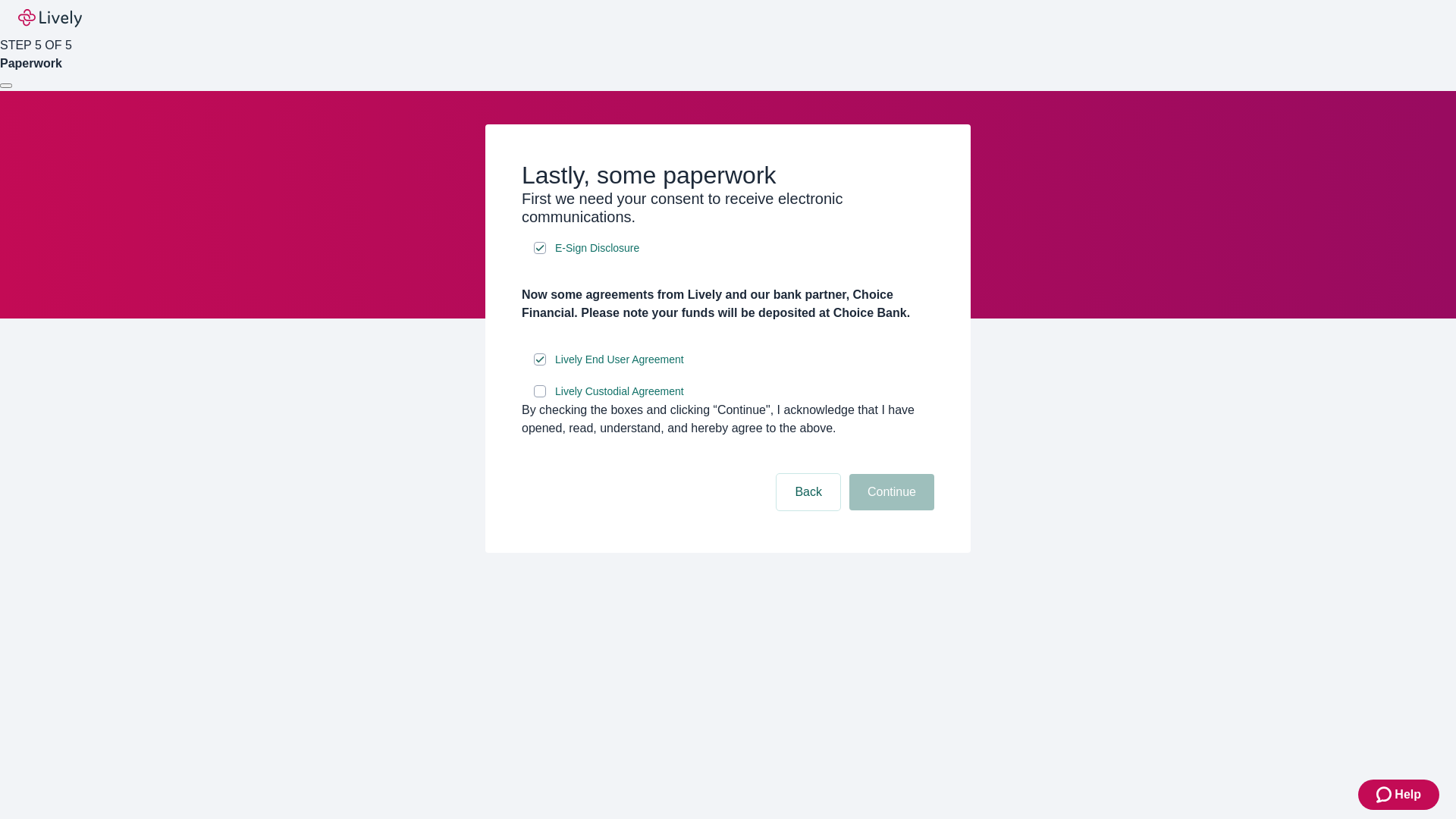
click at [540, 397] on input "Lively Custodial Agreement" at bounding box center [540, 391] width 12 height 12
checkbox input "true"
click at [889, 511] on button "Continue" at bounding box center [892, 492] width 85 height 36
